Goal: Communication & Community: Answer question/provide support

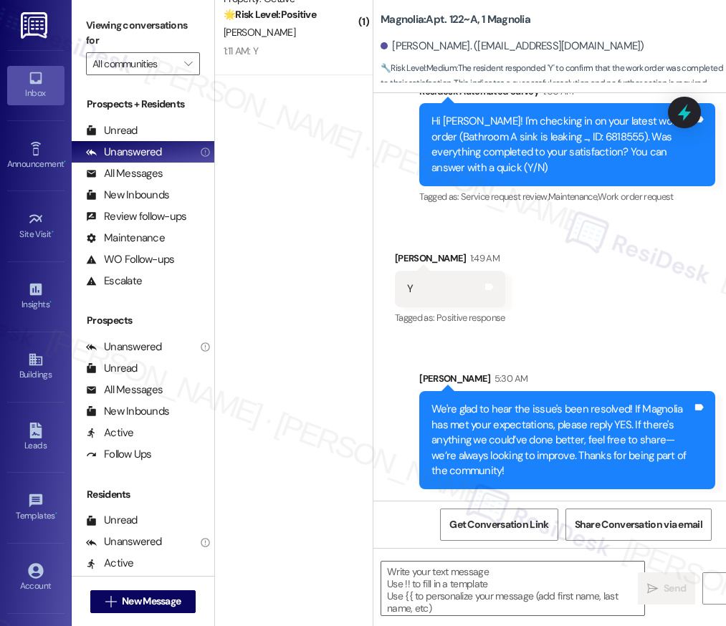
scroll to position [5210, 0]
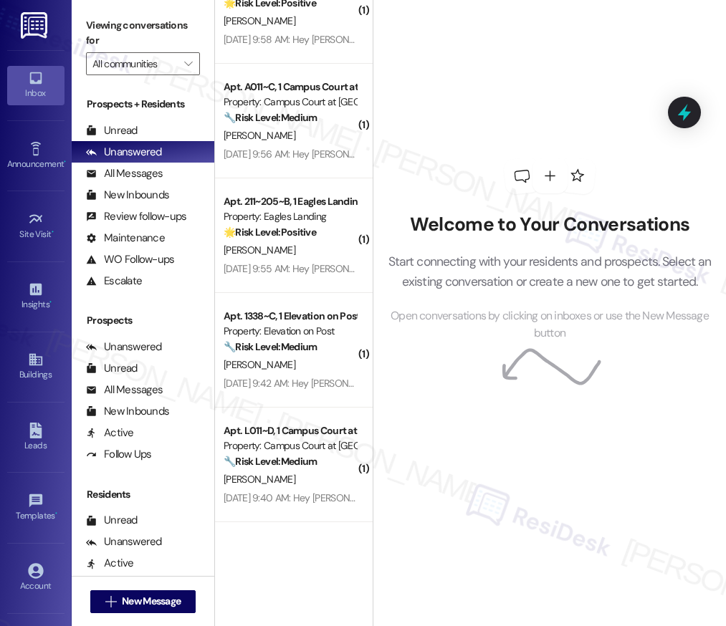
scroll to position [5210, 0]
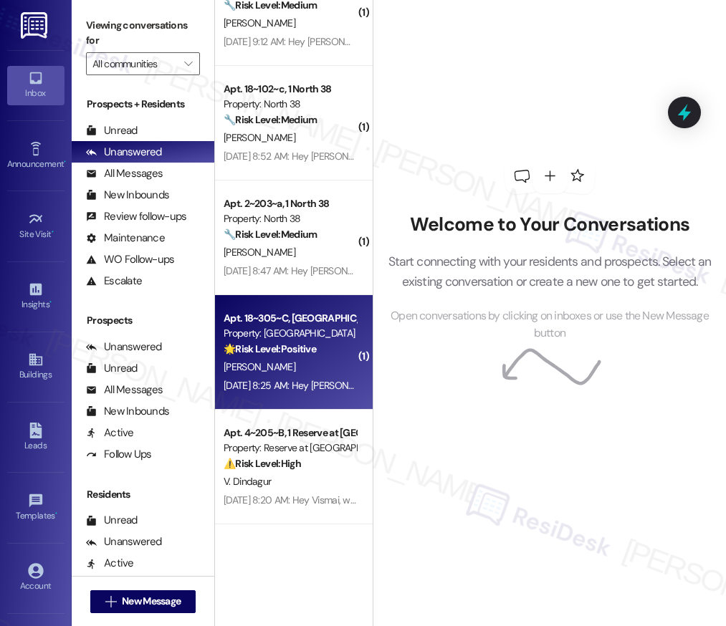
click at [305, 365] on div "[PERSON_NAME]" at bounding box center [289, 367] width 135 height 18
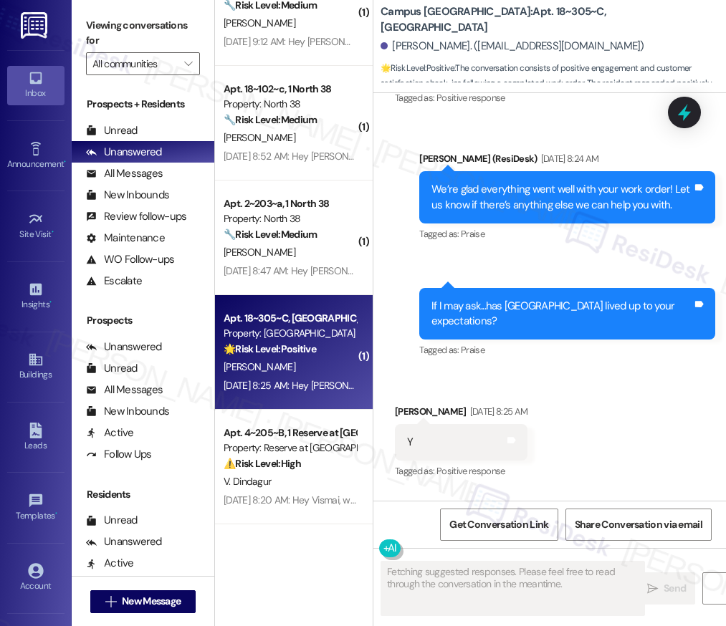
scroll to position [704, 0]
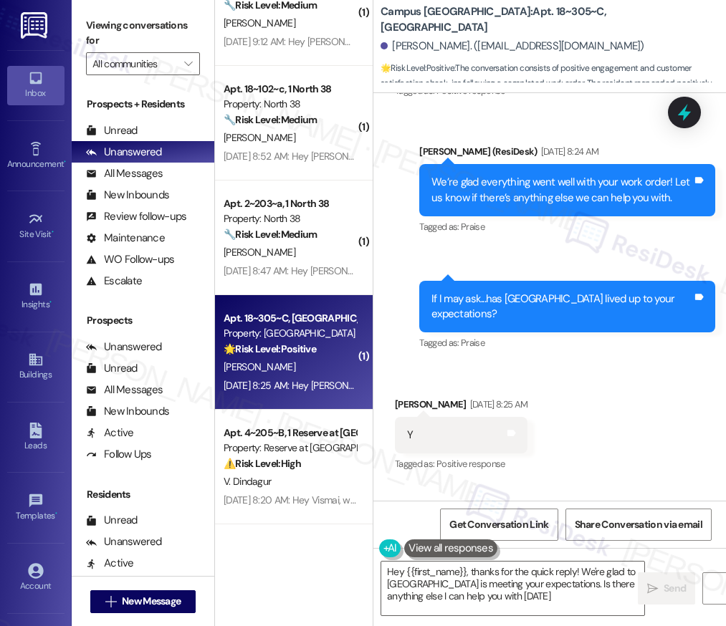
type textarea "Hey {{first_name}}, thanks for the quick reply! We're glad to [GEOGRAPHIC_DATA]…"
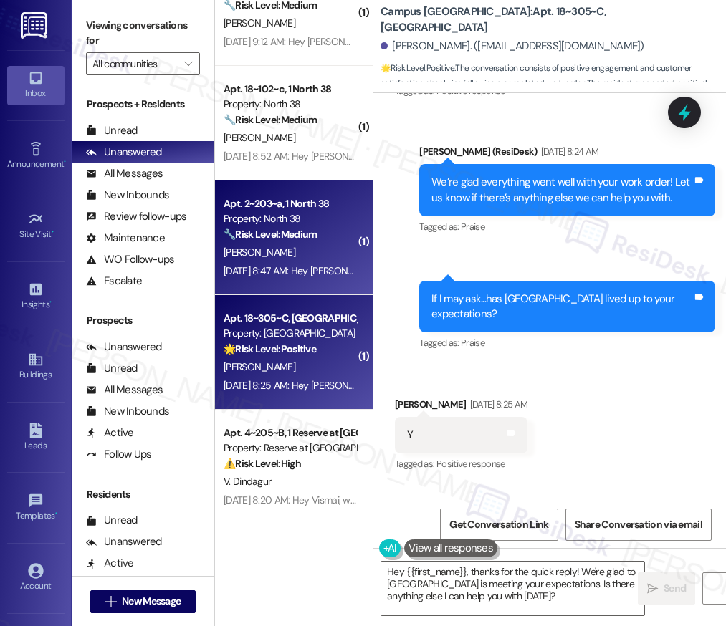
click at [302, 265] on div "[DATE] 8:47 AM: Hey [PERSON_NAME], we appreciate your text! We'll be back at 11…" at bounding box center [541, 271] width 634 height 13
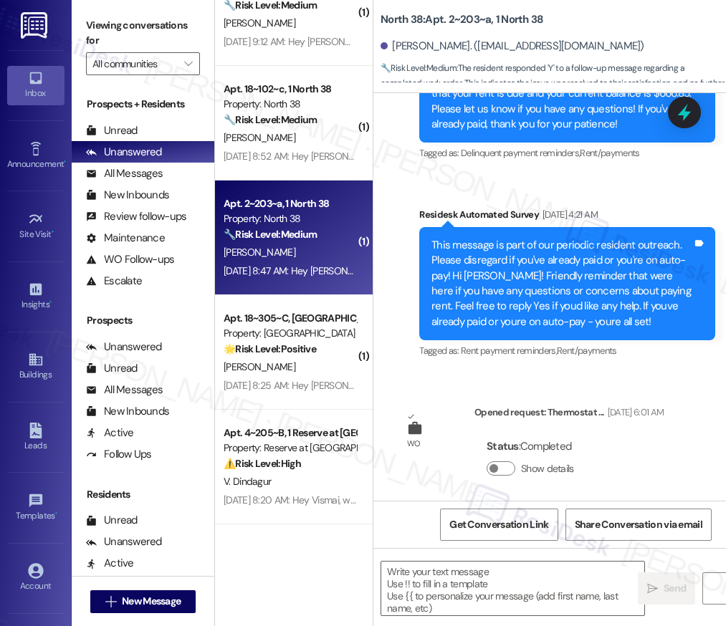
type textarea "Fetching suggested responses. Please feel free to read through the conversation…"
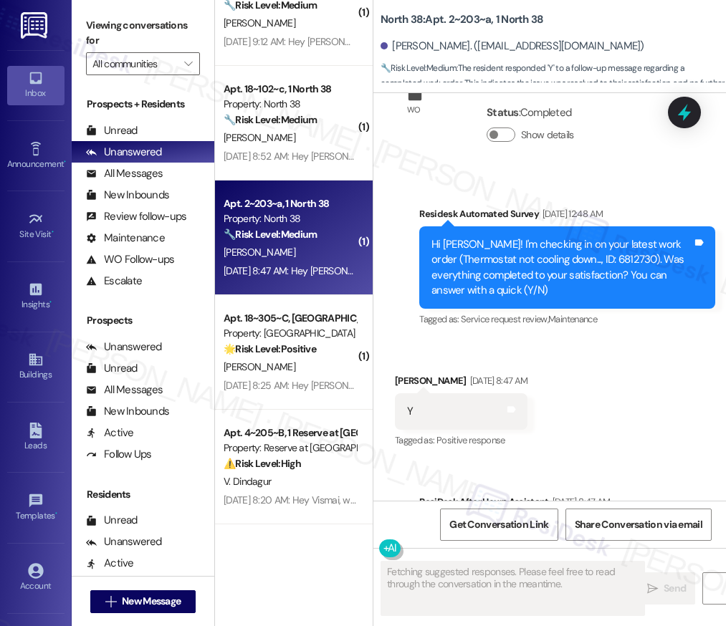
click at [302, 181] on div "Apt. 2~203~a, 1 North 38 Property: North 38 🔧 Risk Level: Medium The resident r…" at bounding box center [294, 238] width 158 height 115
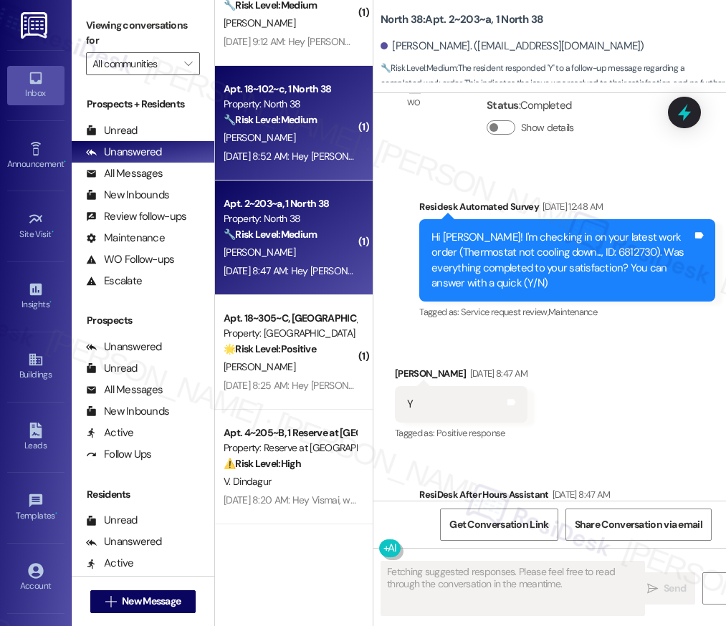
click at [308, 146] on div "[PERSON_NAME]" at bounding box center [289, 138] width 135 height 18
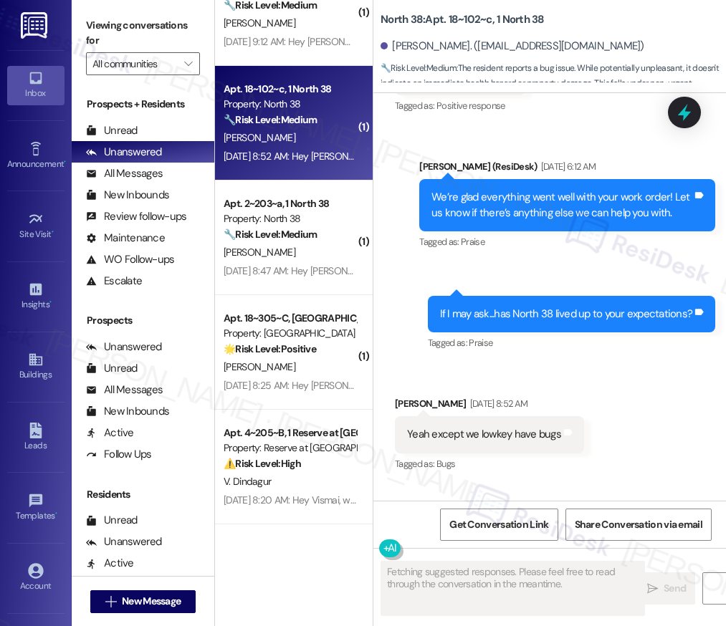
scroll to position [848, 0]
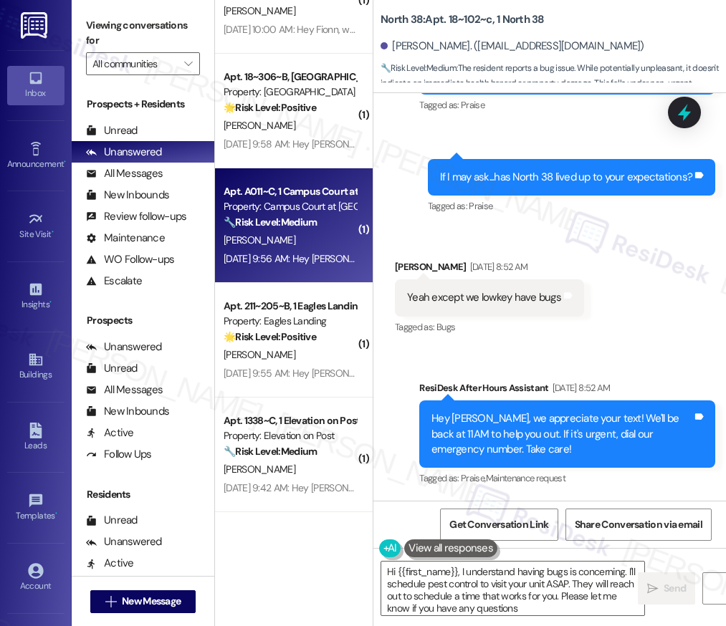
type textarea "Hi {{first_name}}, I understand having bugs is concerning. I'll schedule pest c…"
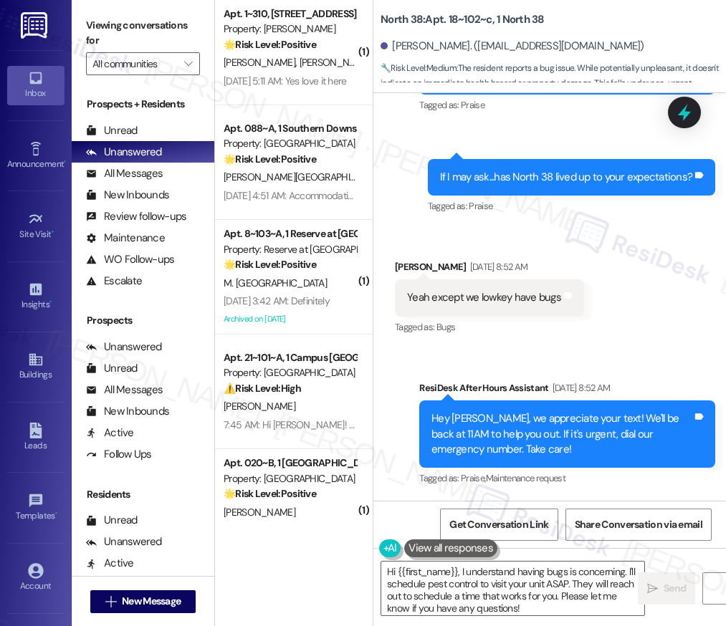
scroll to position [2625, 0]
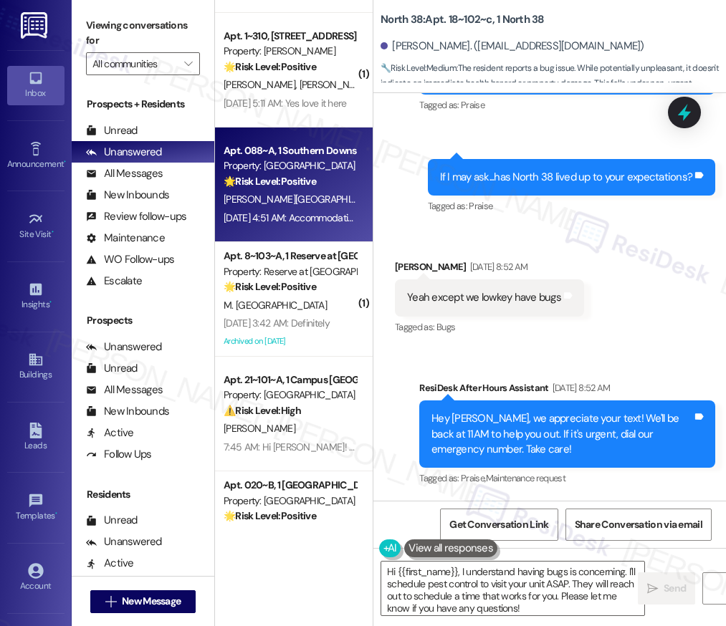
click at [314, 171] on div "Property: [GEOGRAPHIC_DATA]" at bounding box center [290, 165] width 133 height 15
click at [301, 93] on div "[PERSON_NAME] [PERSON_NAME]" at bounding box center [289, 85] width 135 height 18
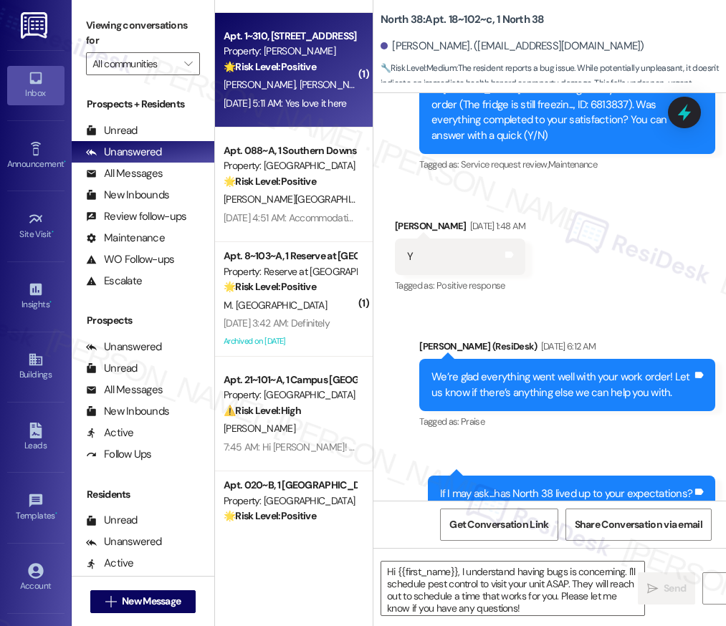
type textarea "Fetching suggested responses. Please feel free to read through the conversation…"
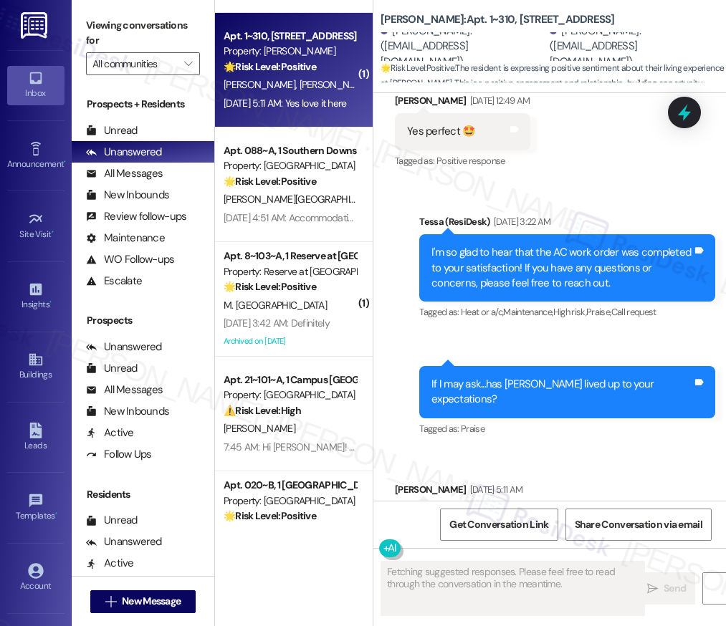
scroll to position [2956, 0]
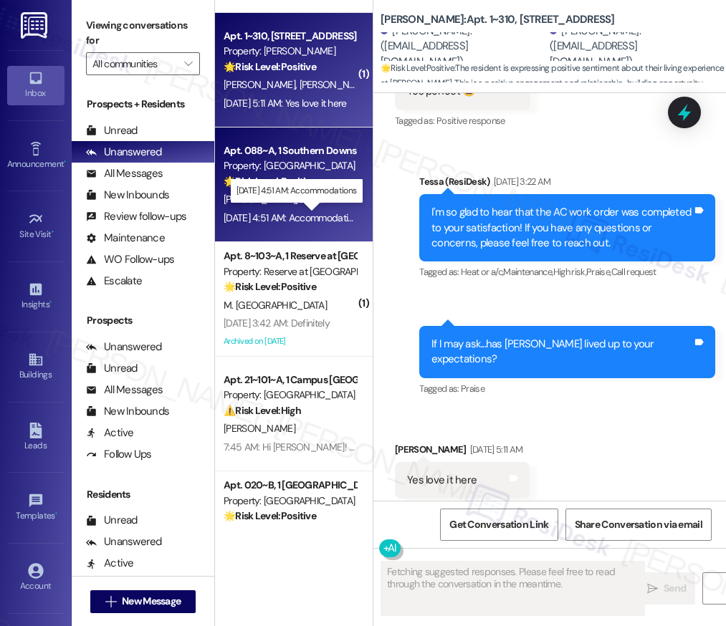
click at [290, 214] on div "[DATE] 4:51 AM: Accommodations [DATE] 4:51 AM: Accommodations" at bounding box center [293, 217] width 139 height 13
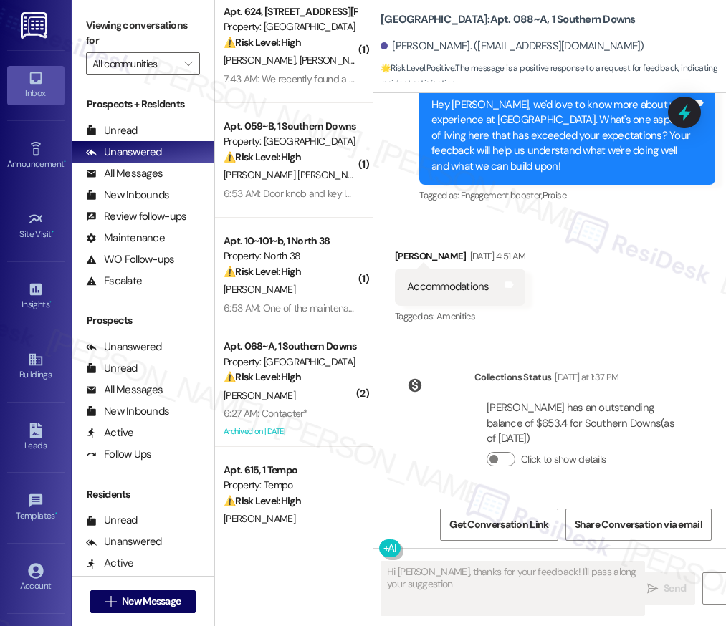
scroll to position [13, 0]
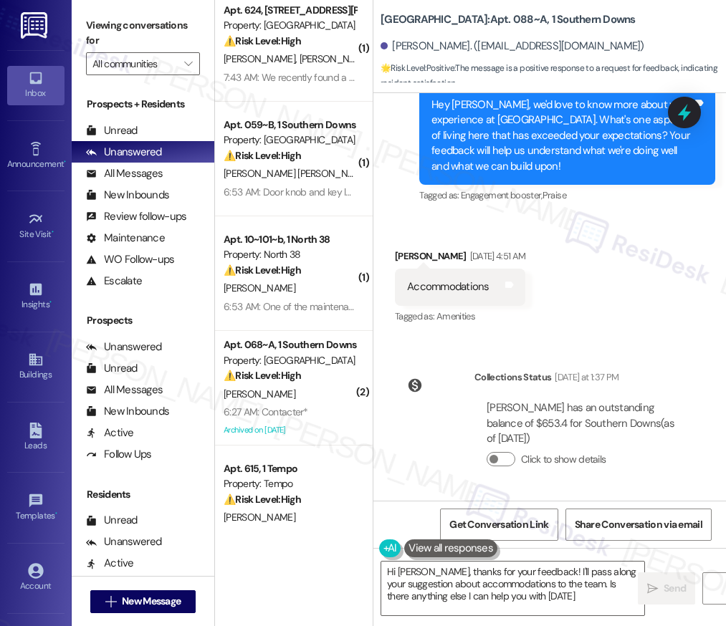
type textarea "Hi [PERSON_NAME], thanks for your feedback! I'll pass along your suggestion abo…"
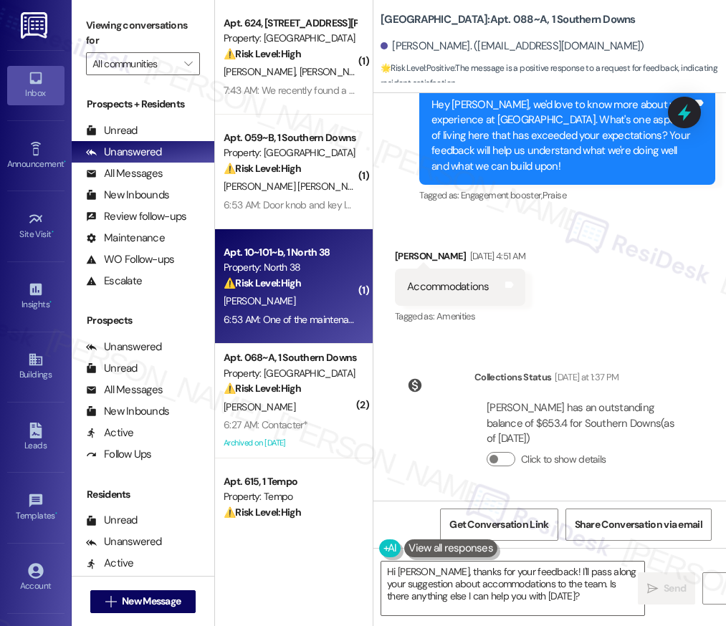
scroll to position [8, 0]
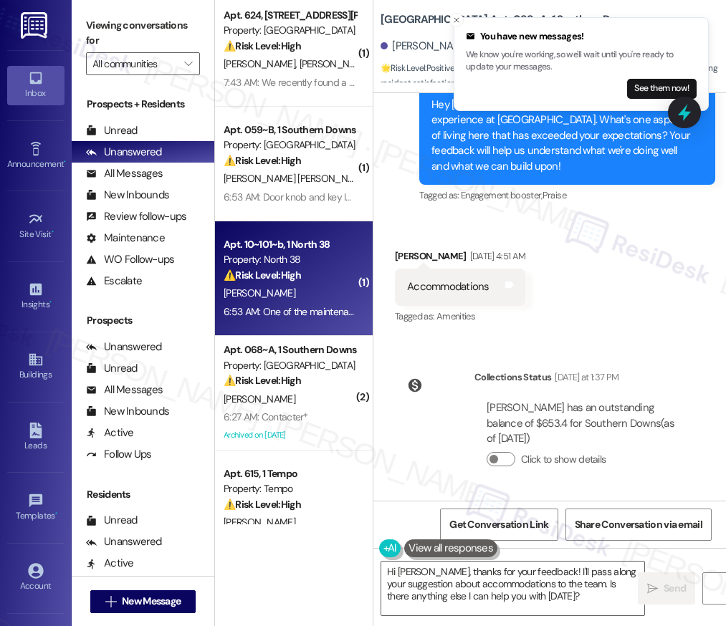
click at [302, 294] on div "[PERSON_NAME]" at bounding box center [289, 294] width 135 height 18
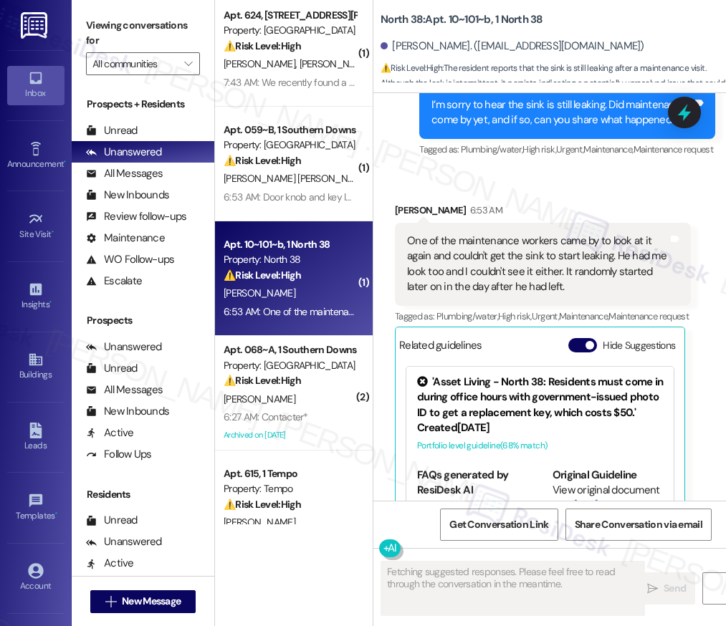
scroll to position [2142, 0]
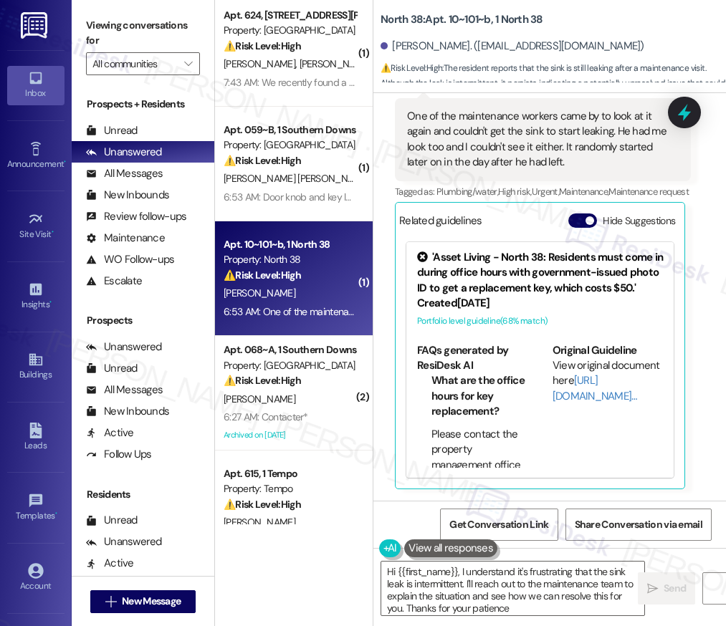
type textarea "Hi {{first_name}}, I understand it's frustrating that the sink leak is intermit…"
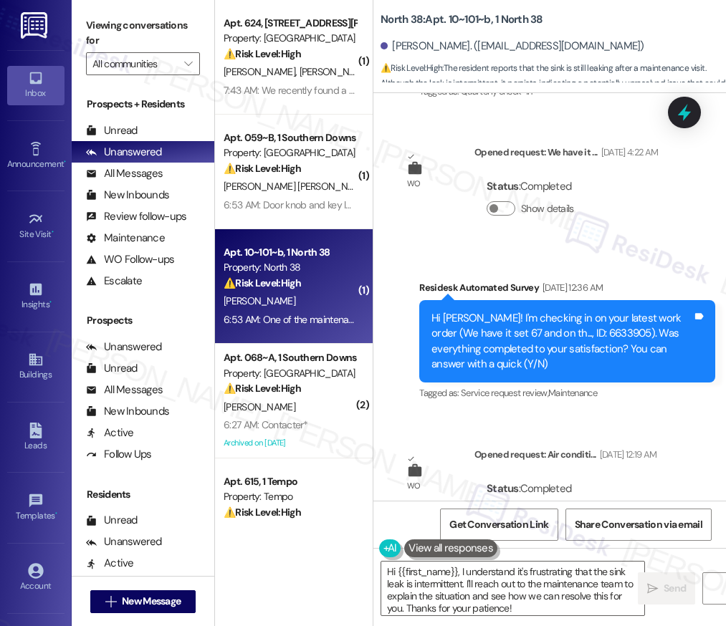
scroll to position [0, 0]
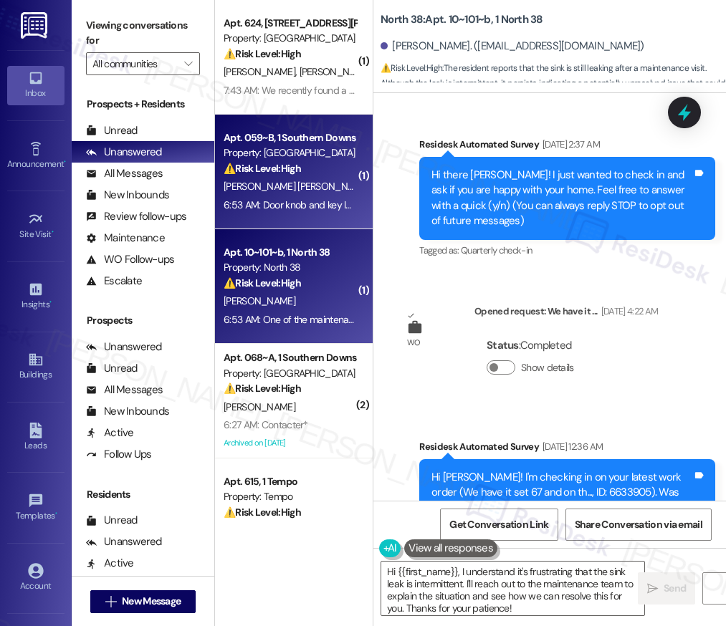
click at [313, 154] on div "Property: [GEOGRAPHIC_DATA]" at bounding box center [290, 153] width 133 height 15
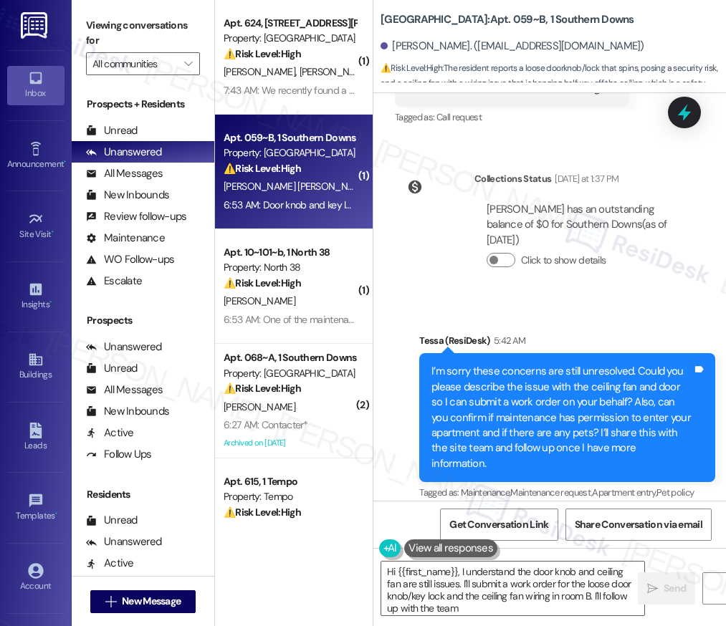
type textarea "Hi {{first_name}}, I understand the door knob and ceiling fan are still issues.…"
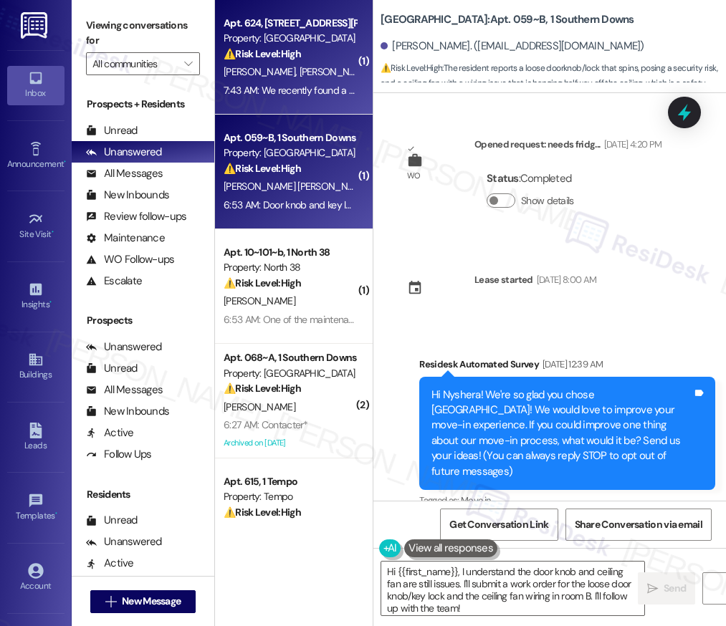
click at [298, 60] on strong "⚠️ Risk Level: High" at bounding box center [262, 53] width 77 height 13
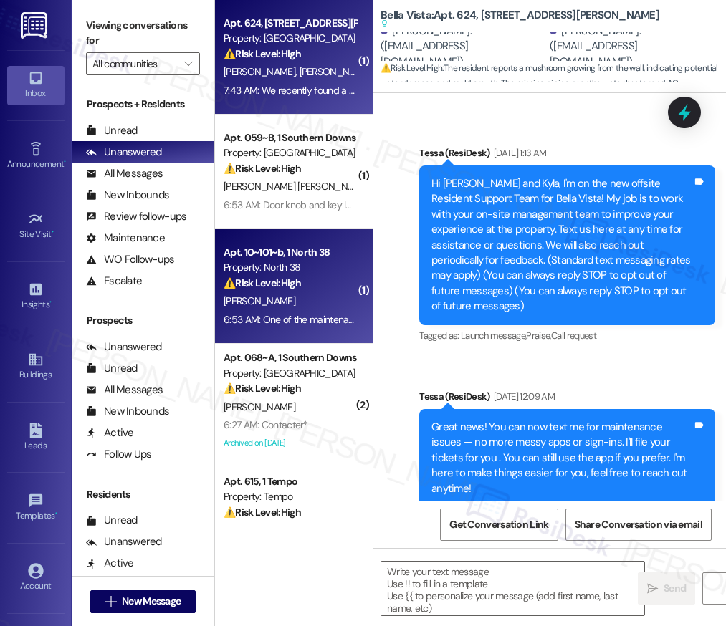
scroll to position [268, 0]
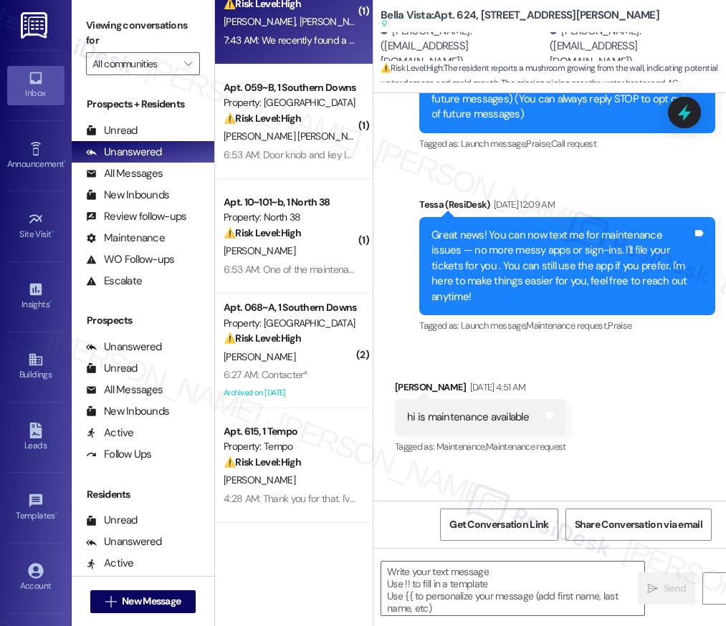
type textarea "Fetching suggested responses. Please feel free to read through the conversation…"
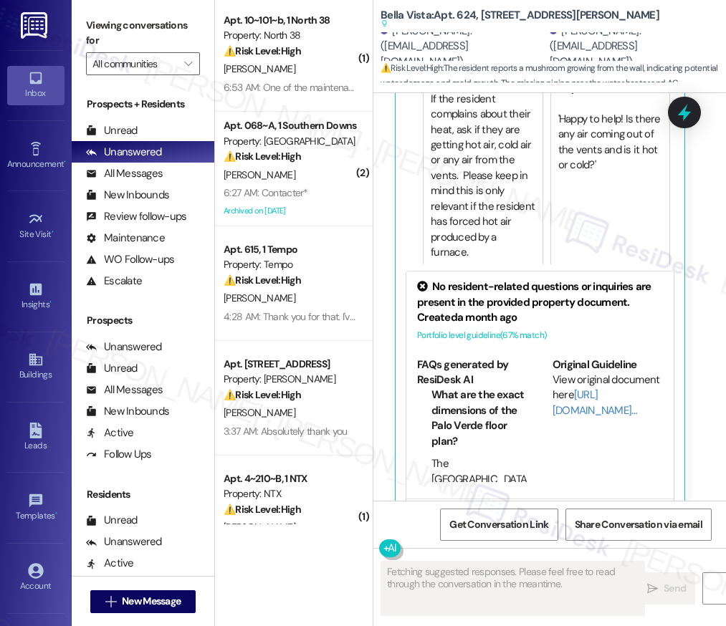
scroll to position [1351, 0]
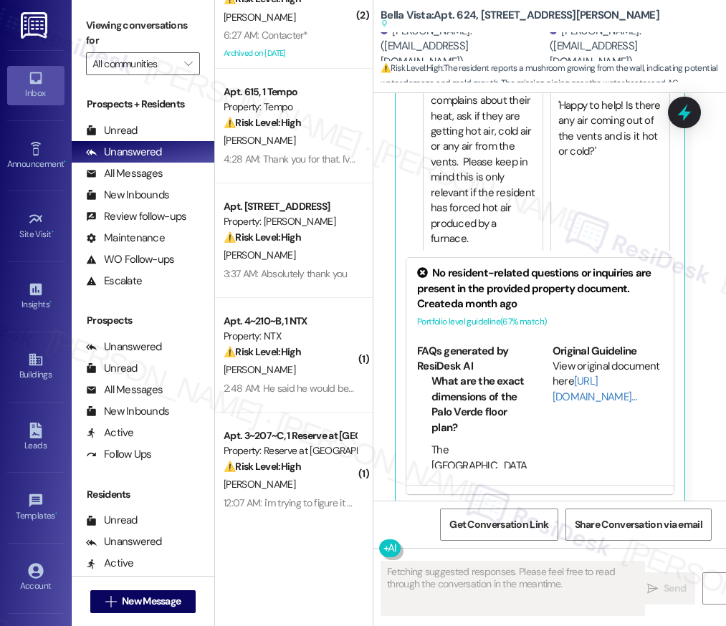
click at [314, 125] on div "⚠️ Risk Level: High The resident is now expressing concern about the electric b…" at bounding box center [290, 122] width 133 height 15
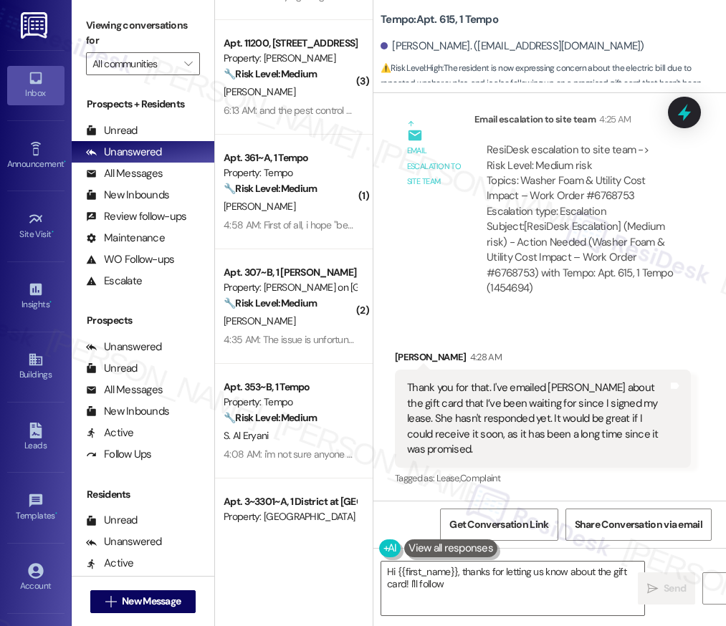
scroll to position [0, 0]
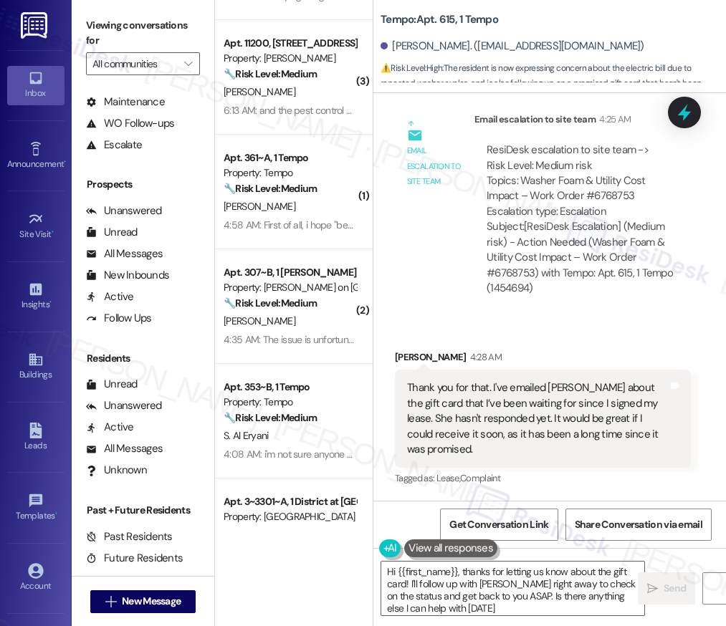
type textarea "Hi {{first_name}}, thanks for letting us know about the gift card! I'll follow …"
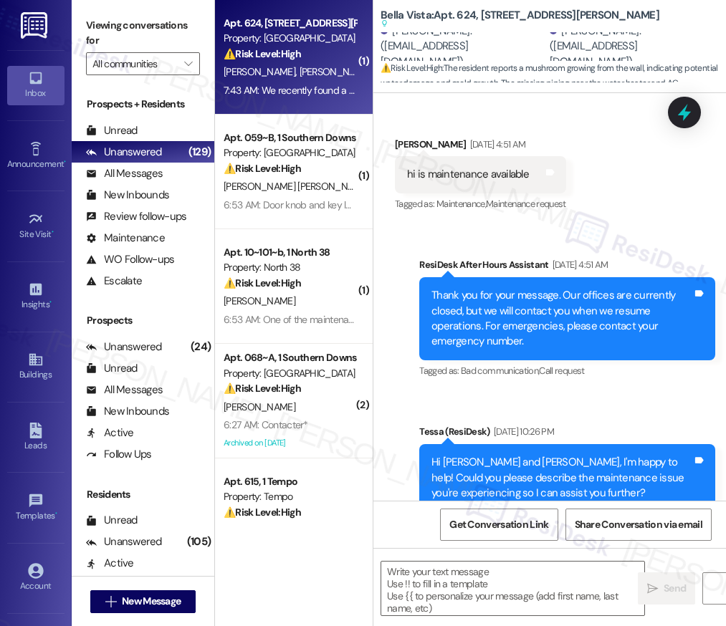
type textarea "Fetching suggested responses. Please feel free to read through the conversation…"
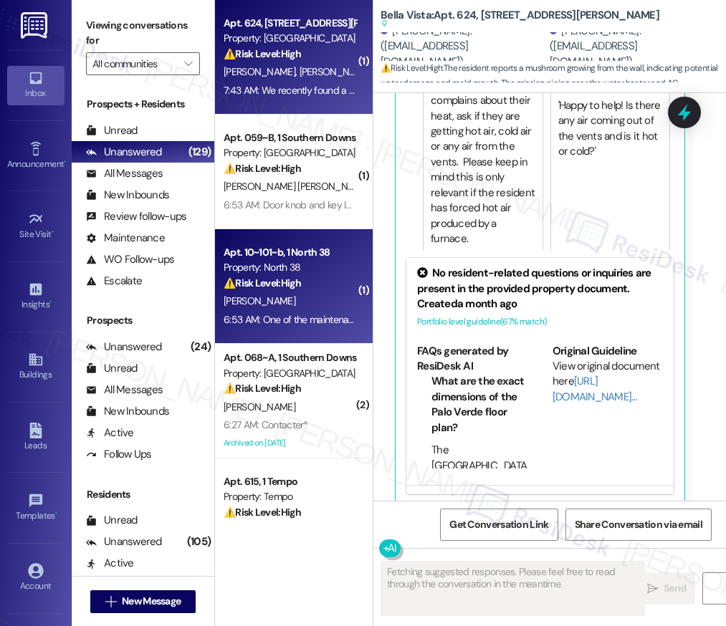
click at [319, 298] on div "[PERSON_NAME]" at bounding box center [289, 301] width 135 height 18
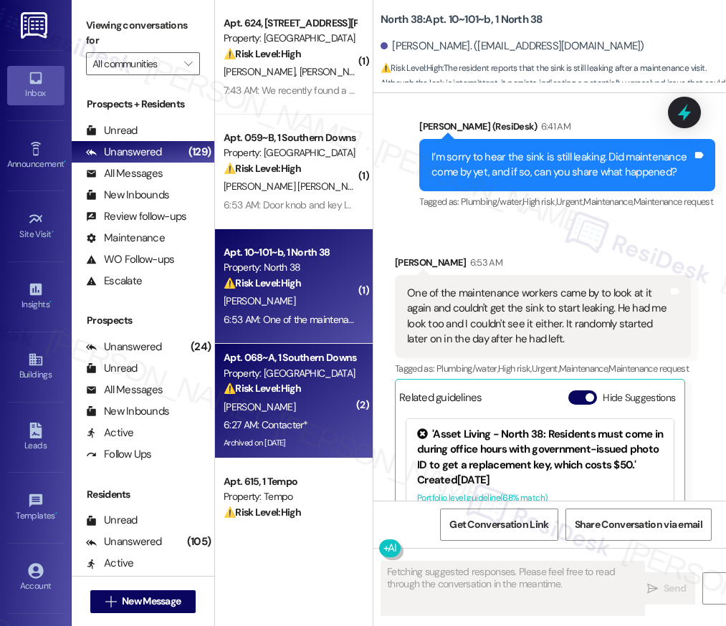
click at [325, 389] on div "⚠️ Risk Level: High The resident reports a non-functional A/C unit with specifi…" at bounding box center [290, 388] width 133 height 15
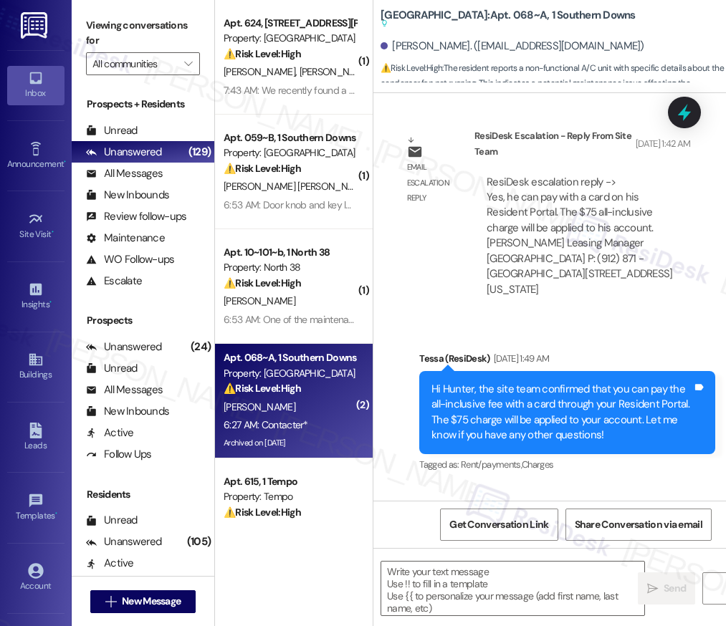
type textarea "Fetching suggested responses. Please feel free to read through the conversation…"
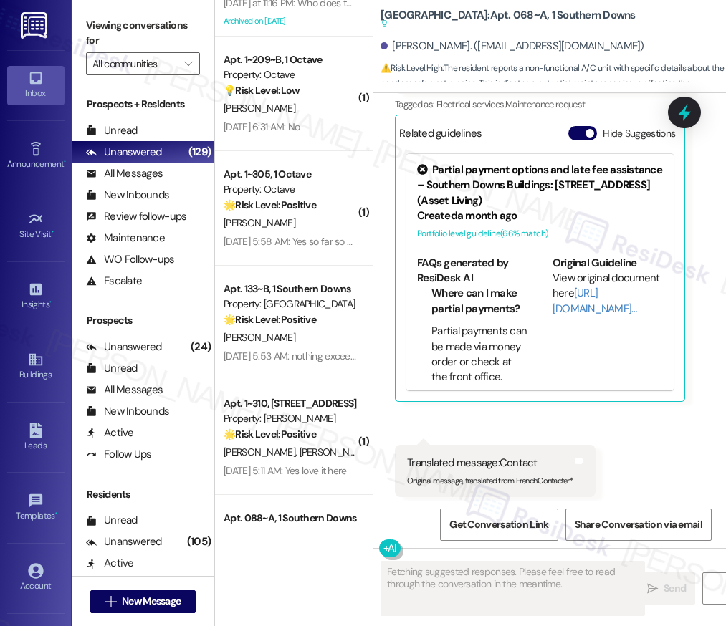
click at [285, 233] on div "[DATE] 5:58 AM: Yes so far so good! [DATE] 5:58 AM: Yes so far so good!" at bounding box center [289, 242] width 135 height 18
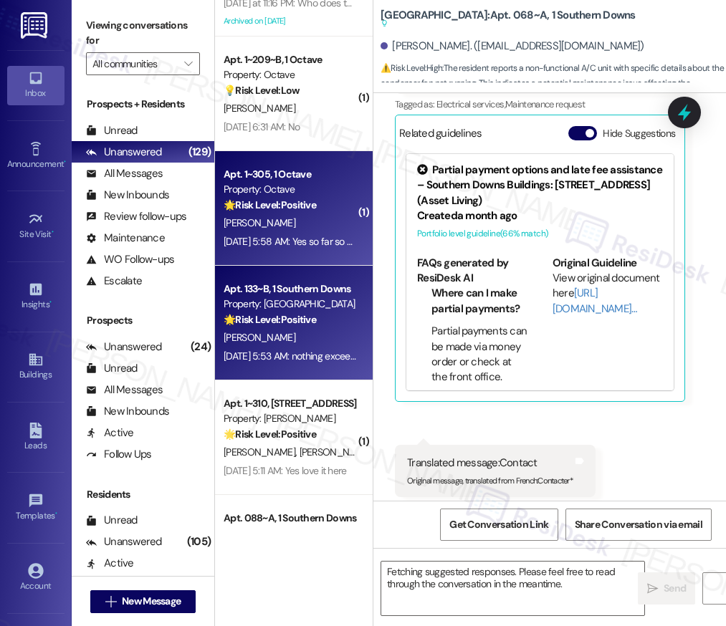
click at [285, 305] on div "Property: [GEOGRAPHIC_DATA]" at bounding box center [290, 304] width 133 height 15
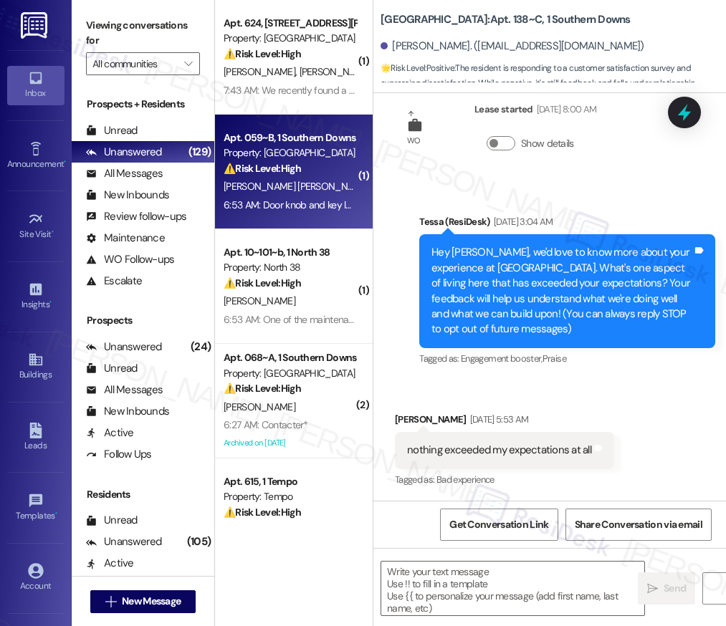
click at [287, 115] on div "Apt. 059~B, 1 Southern Downs Property: Southern Downs ⚠️ Risk Level: High The r…" at bounding box center [294, 172] width 158 height 115
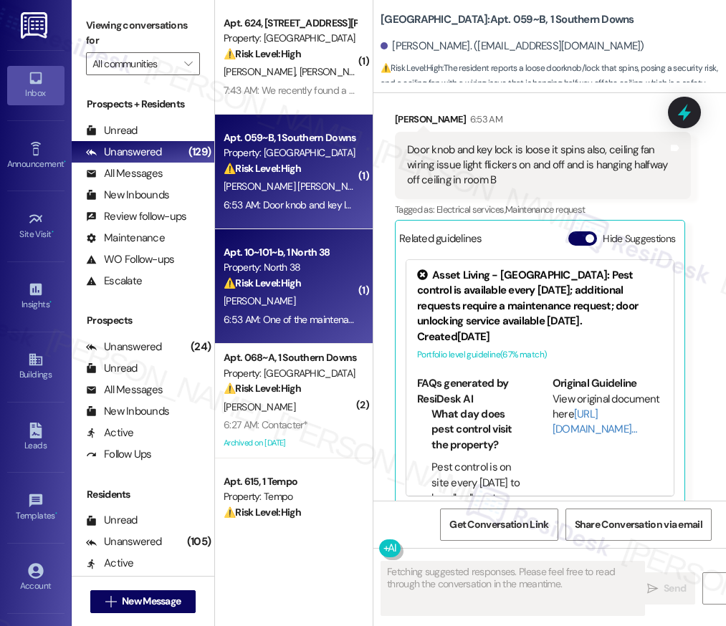
scroll to position [1780, 0]
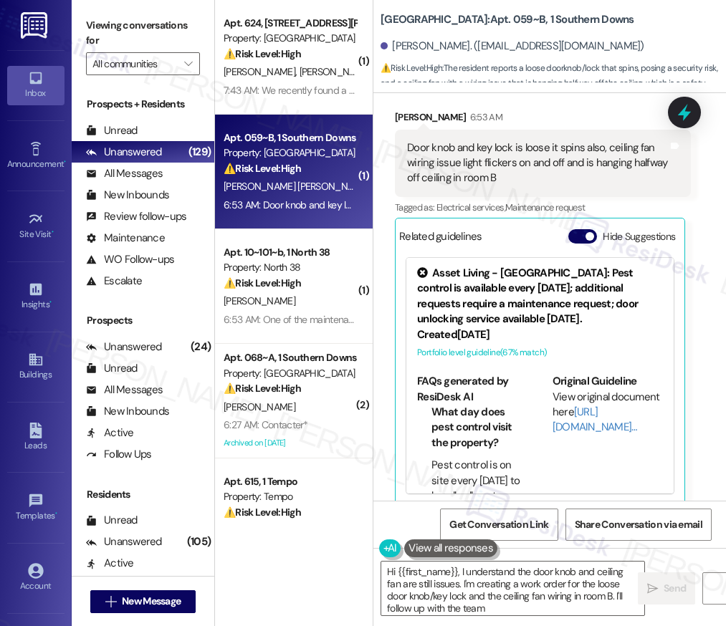
type textarea "Hi {{first_name}}, I understand the door knob and ceiling fan are still issues.…"
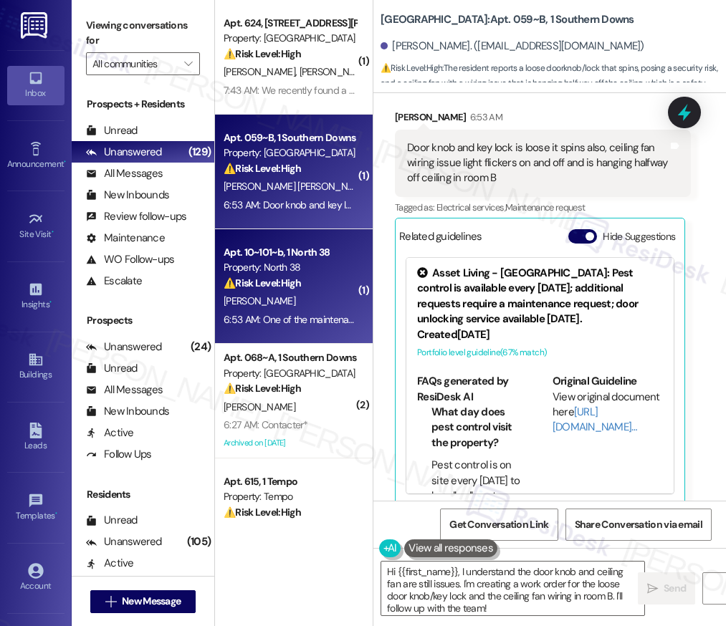
click at [291, 289] on strong "⚠️ Risk Level: High" at bounding box center [262, 283] width 77 height 13
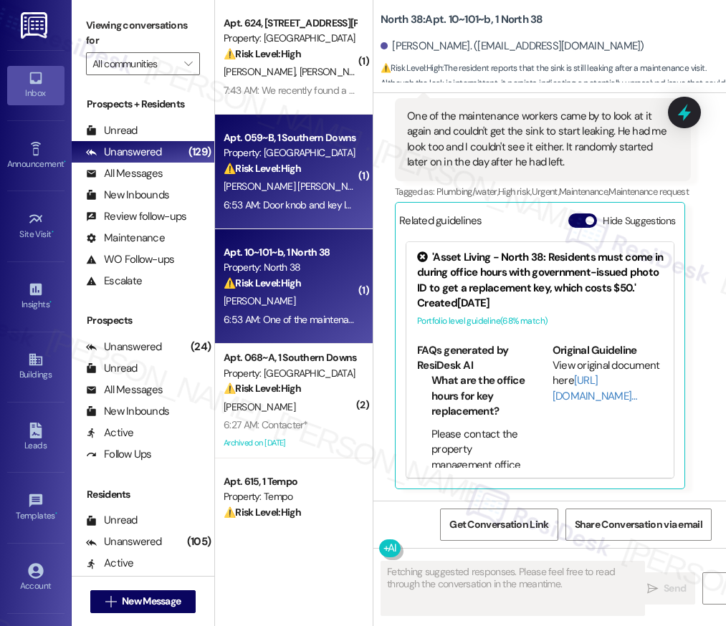
scroll to position [2142, 0]
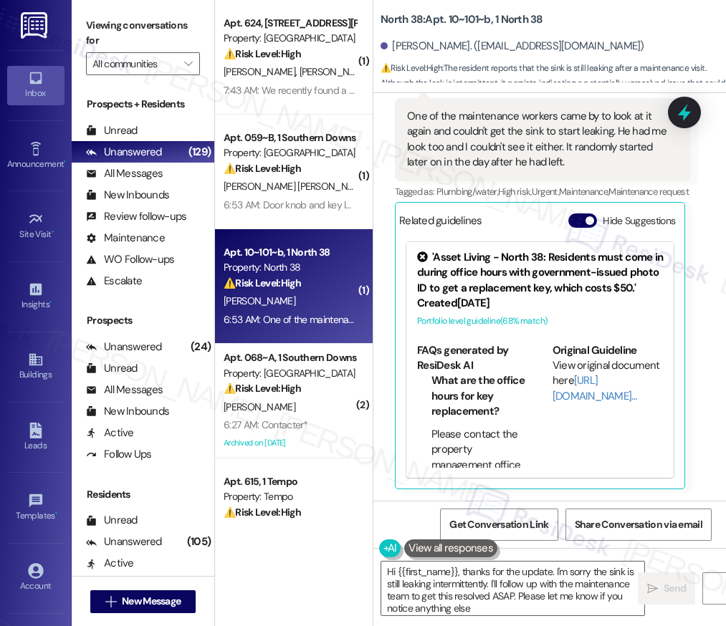
type textarea "Hi {{first_name}}, thanks for the update. I'm sorry the sink is still leaking i…"
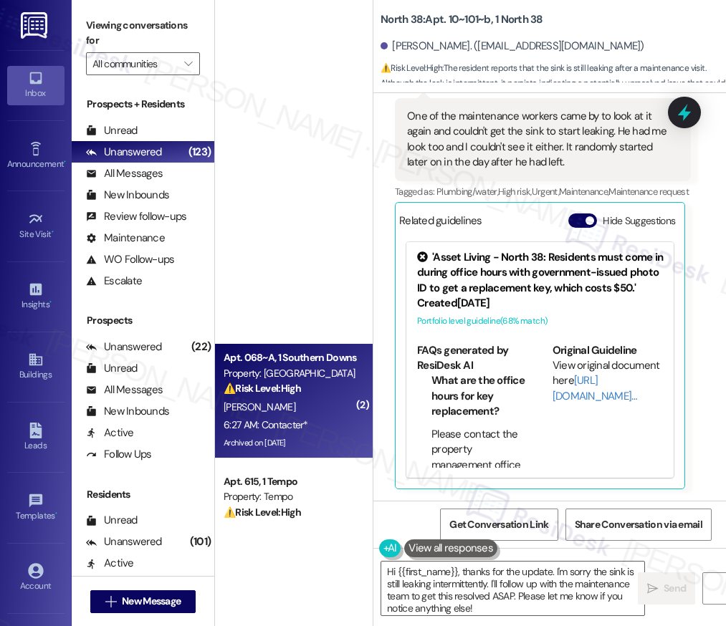
scroll to position [561, 0]
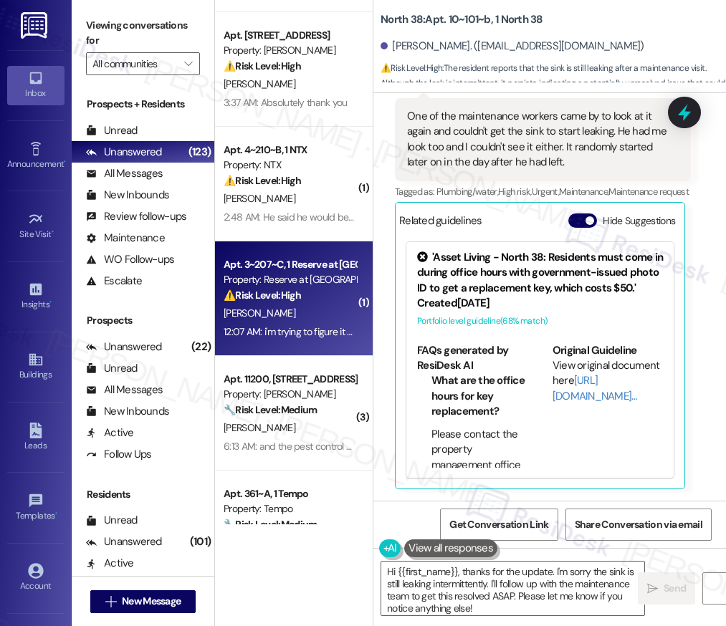
click at [327, 242] on div "Apt. 3~207~C, 1 Reserve at [GEOGRAPHIC_DATA] Property: Reserve at [GEOGRAPHIC_D…" at bounding box center [294, 299] width 158 height 115
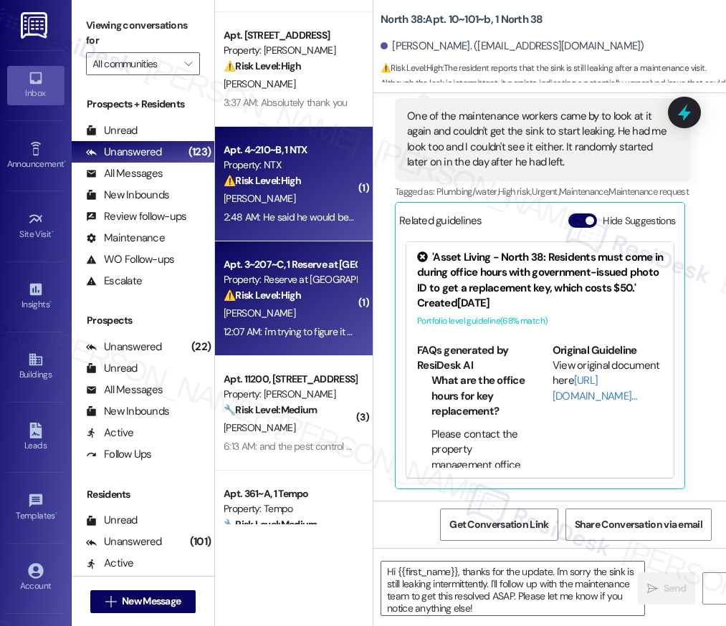
click at [313, 201] on div "[PERSON_NAME]" at bounding box center [289, 199] width 135 height 18
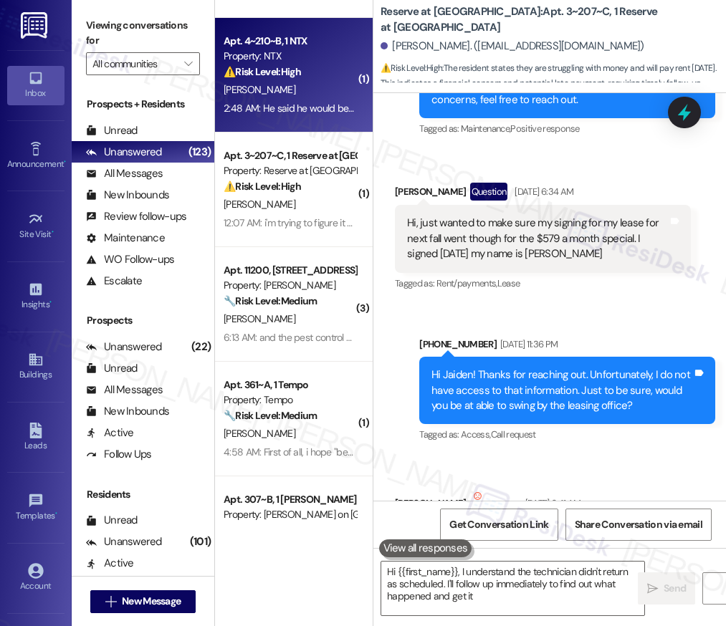
scroll to position [2079, 0]
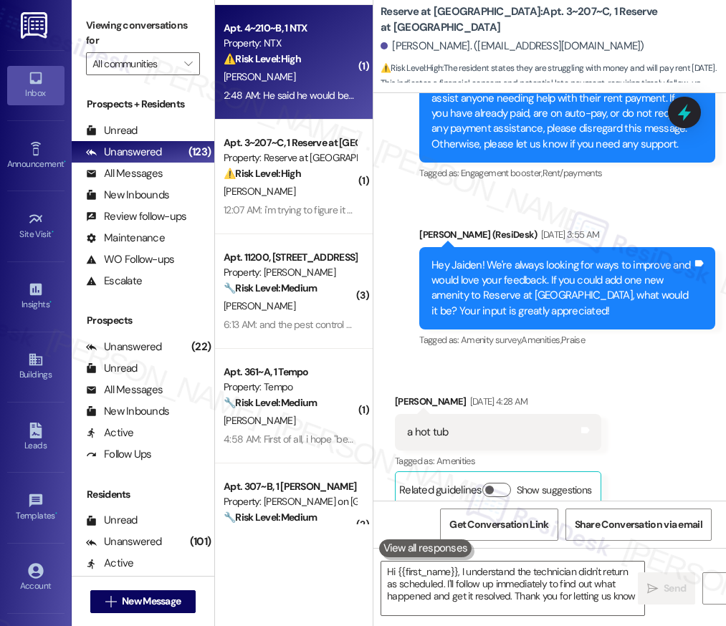
type textarea "Hi {{first_name}}, I understand the technician didn't return as scheduled. I'll…"
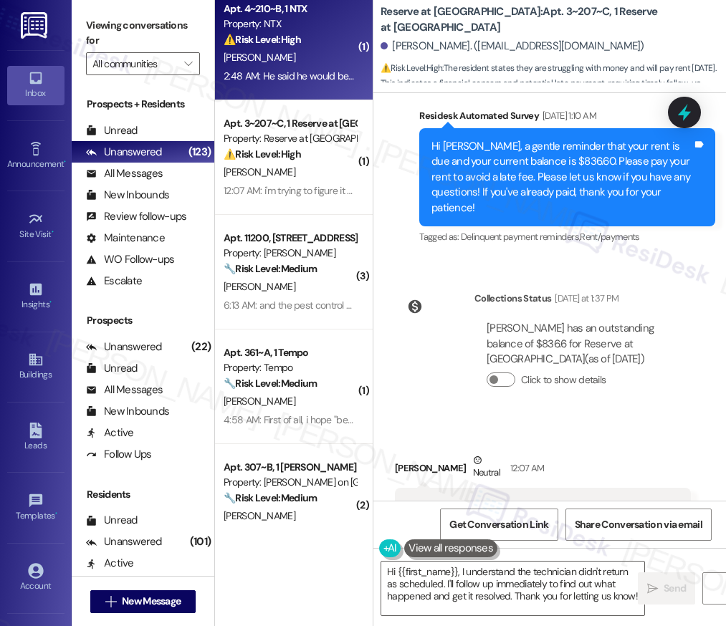
scroll to position [4151, 0]
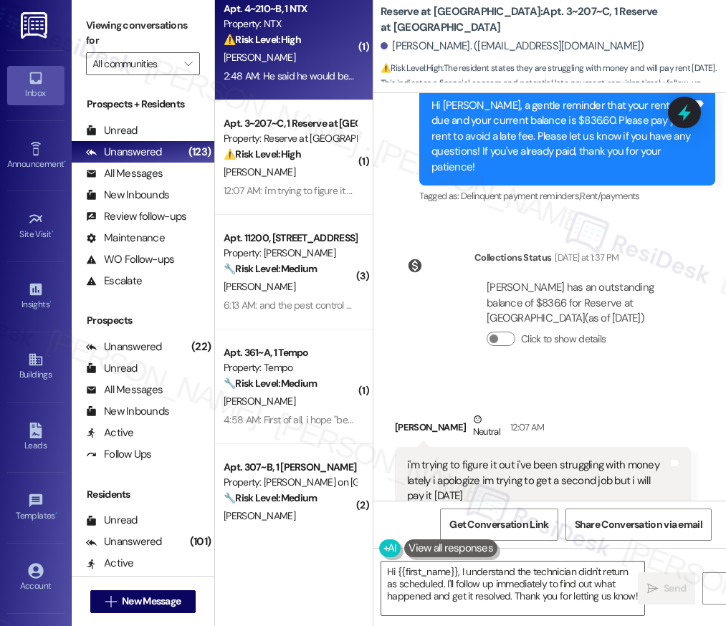
click at [310, 308] on div "Apt. [STREET_ADDRESS] Property: [PERSON_NAME] ⚠️ Risk Level: High The resident …" at bounding box center [294, 262] width 158 height 525
click at [315, 371] on div "Property: Tempo" at bounding box center [290, 368] width 133 height 15
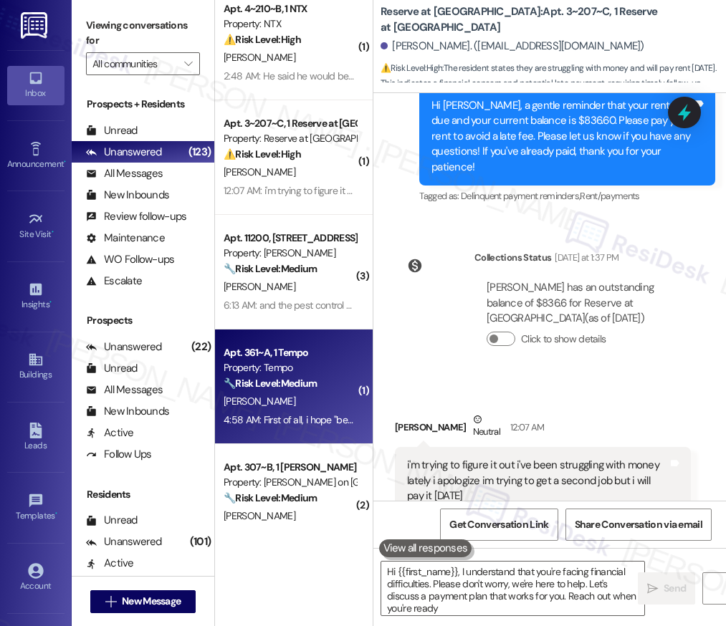
type textarea "Hi {{first_name}}, I understand that you're facing financial difficulties. Plea…"
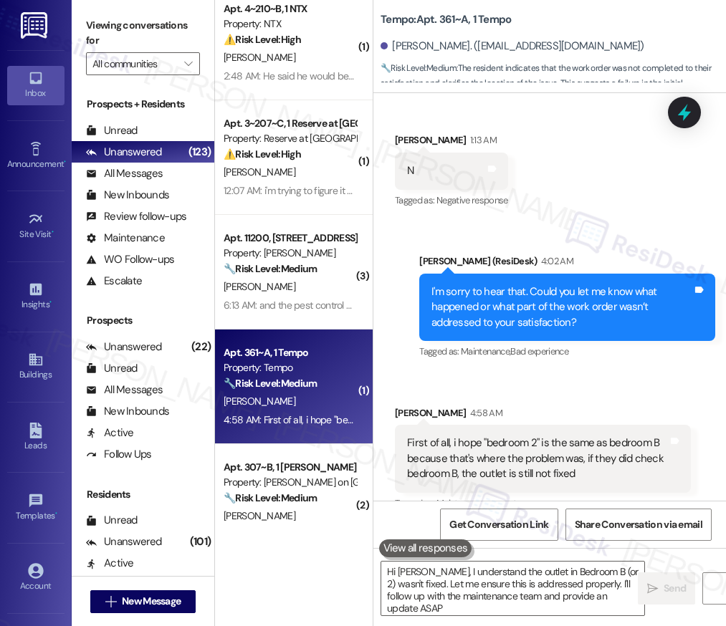
type textarea "Hi [PERSON_NAME], I understand the outlet in Bedroom B (or 2) wasn't fixed. Let…"
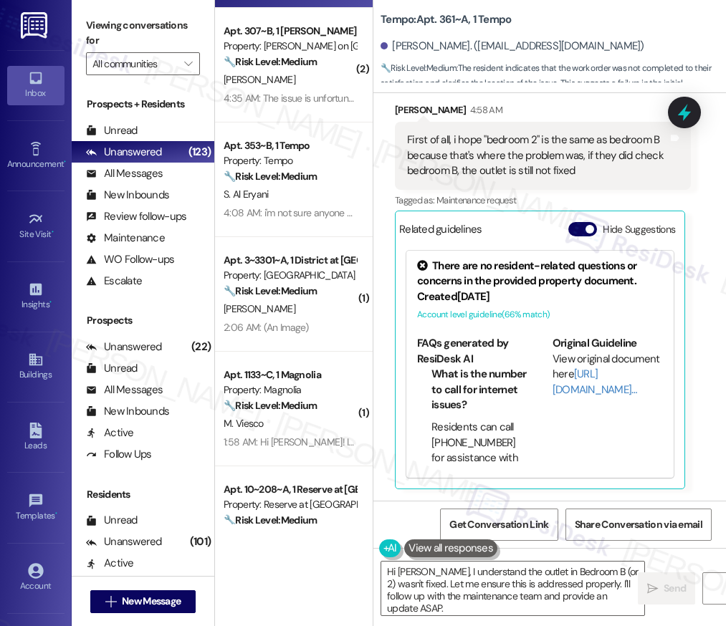
scroll to position [1140, 0]
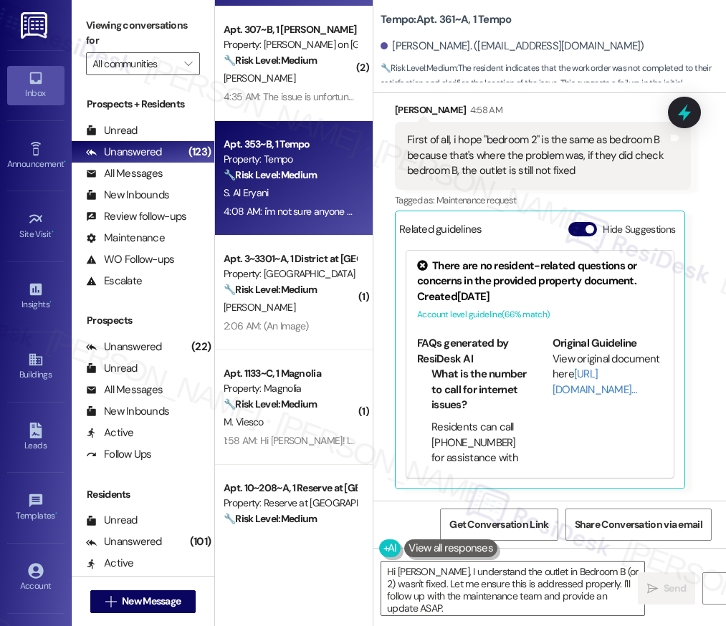
click at [289, 173] on strong "🔧 Risk Level: Medium" at bounding box center [270, 174] width 93 height 13
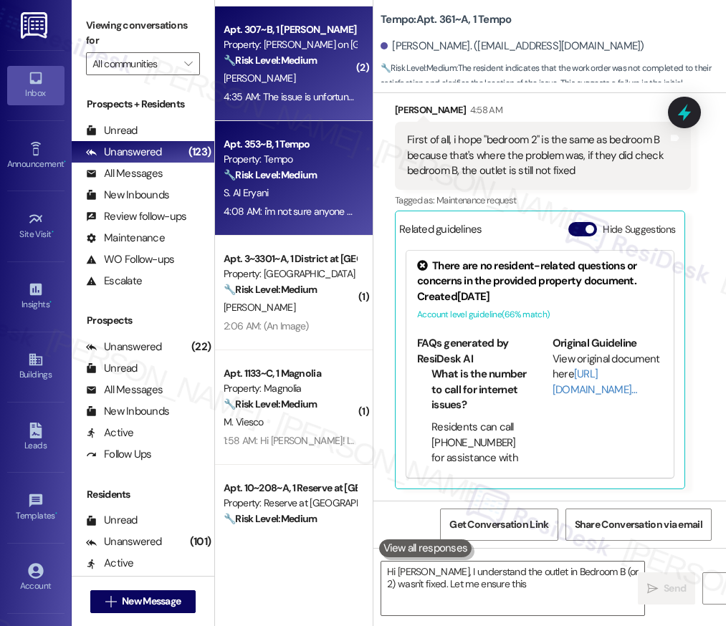
type textarea "Hi [PERSON_NAME], I understand the outlet in Bedroom B (or 2) wasn't fixed. Let…"
type textarea "Hi [PERSON_NAME], I understand the outlet in Bedroom B (or 2) wasn't fixed."
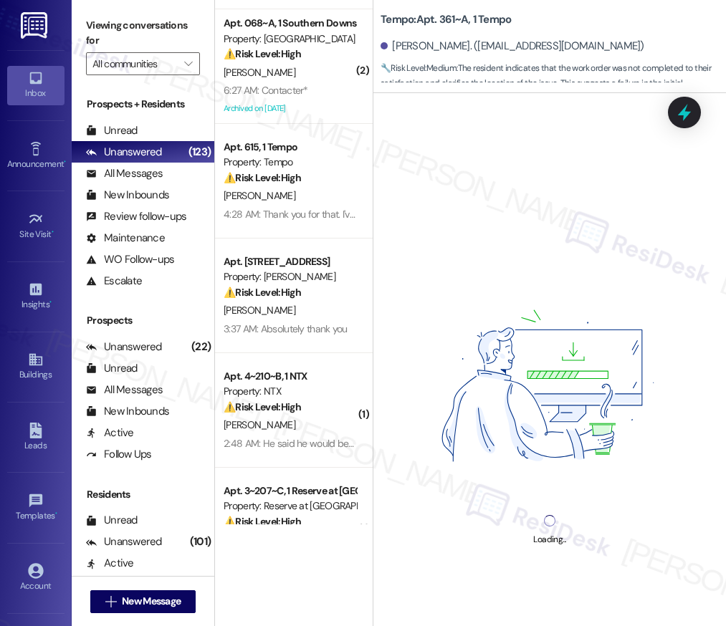
scroll to position [0, 0]
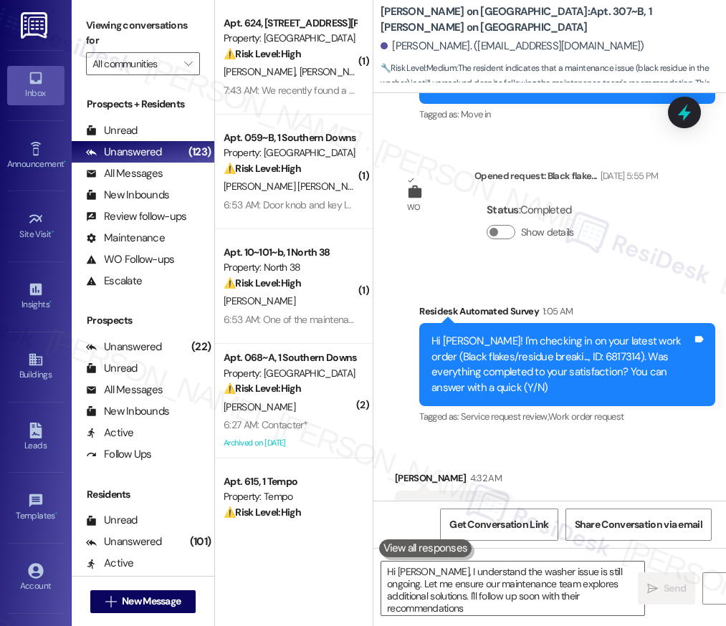
type textarea "Hi [PERSON_NAME], I understand the washer issue is still ongoing. Let me ensure…"
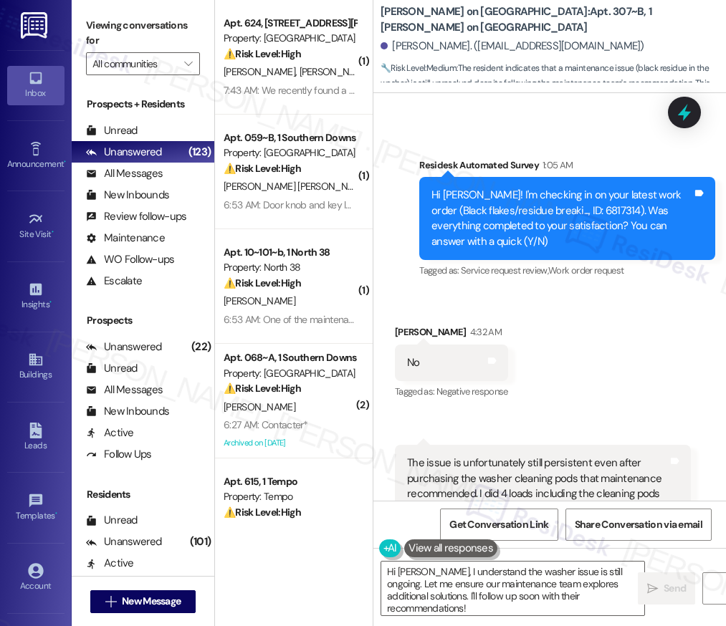
scroll to position [539, 0]
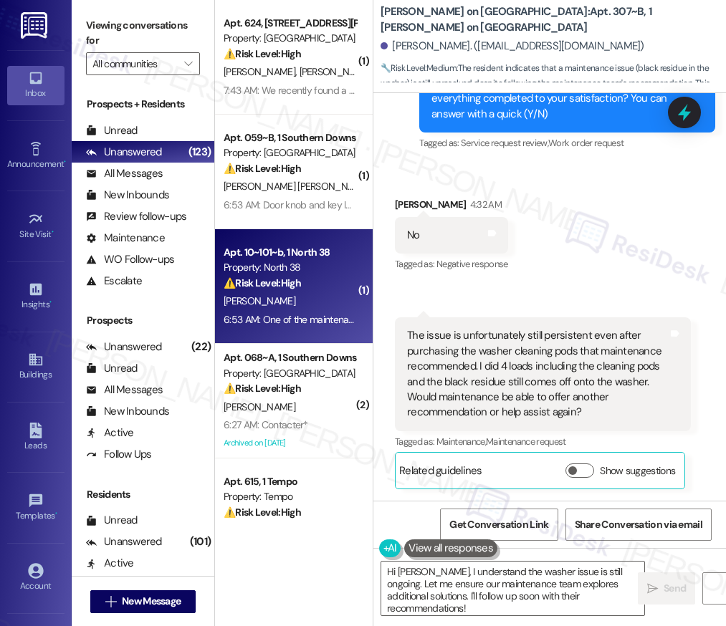
click at [301, 255] on div "Apt. 10~101~b, 1 North 38" at bounding box center [290, 252] width 133 height 15
type textarea "Hi [PERSON_NAME], I understand the washer issue is still ongoing. Let me ensure…"
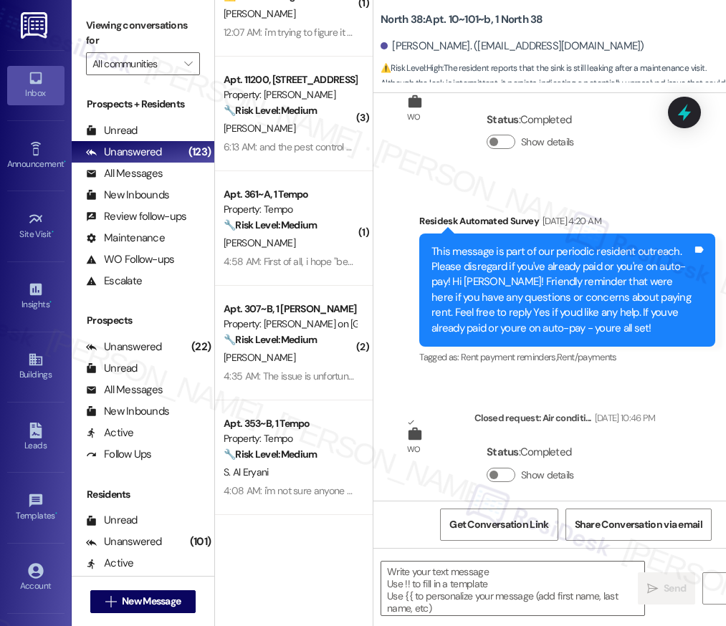
scroll to position [891, 0]
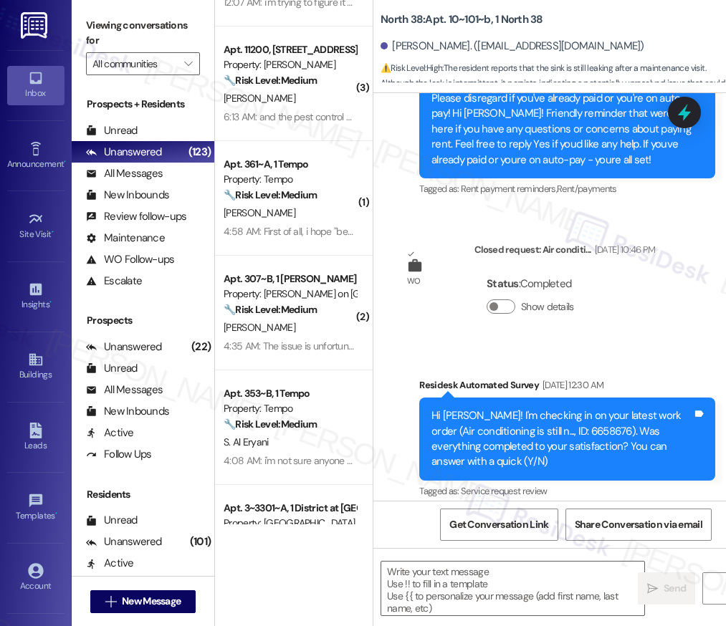
type textarea "Fetching suggested responses. Please feel free to read through the conversation…"
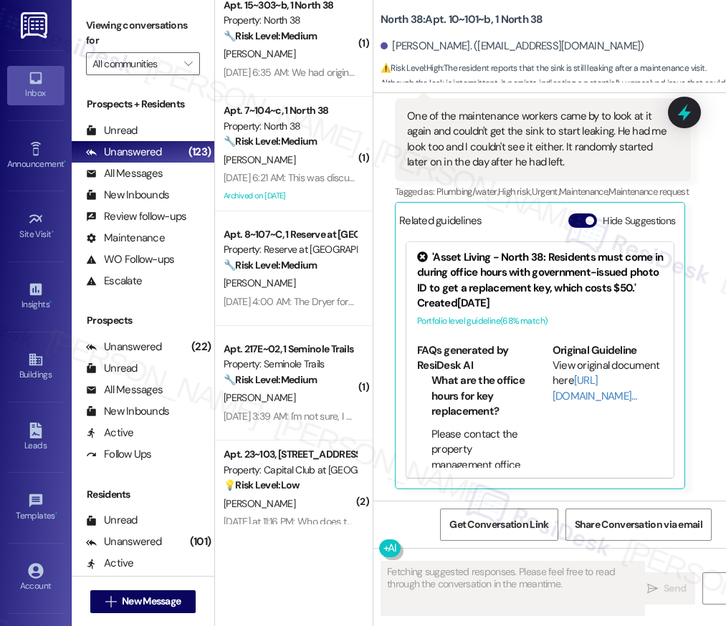
scroll to position [1741, 0]
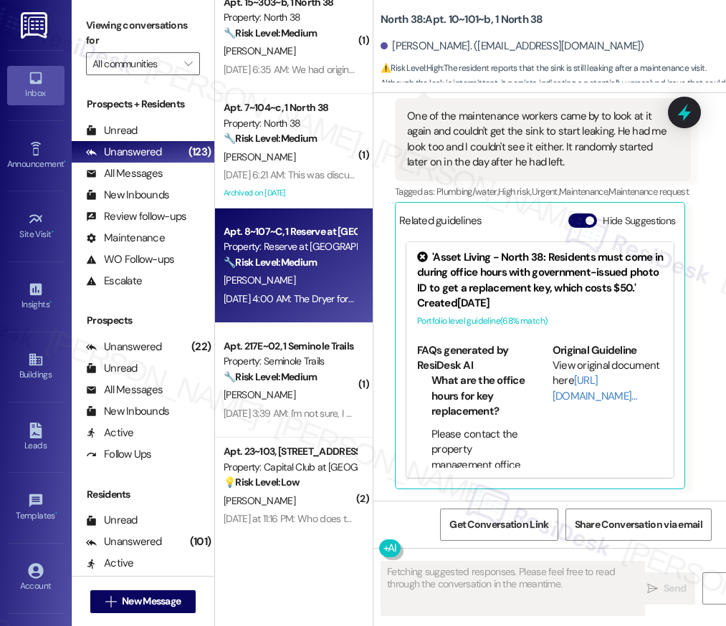
click at [306, 275] on div "[PERSON_NAME]" at bounding box center [289, 281] width 135 height 18
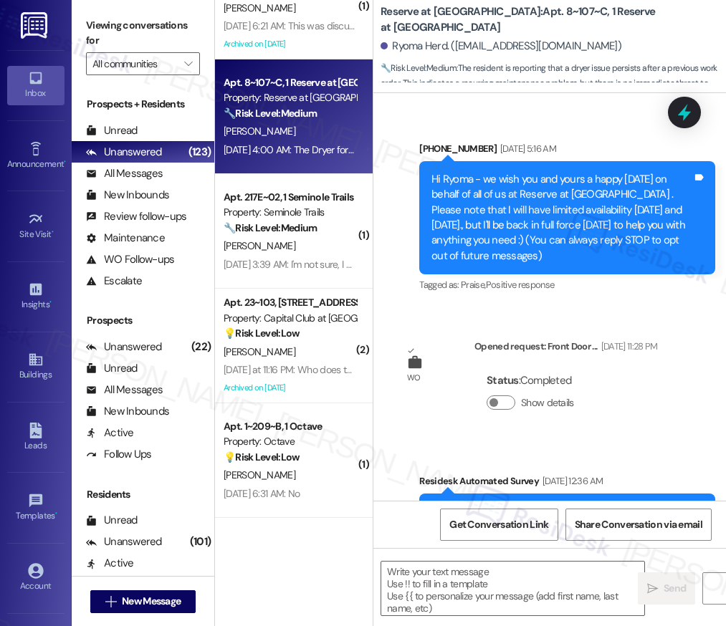
scroll to position [538, 0]
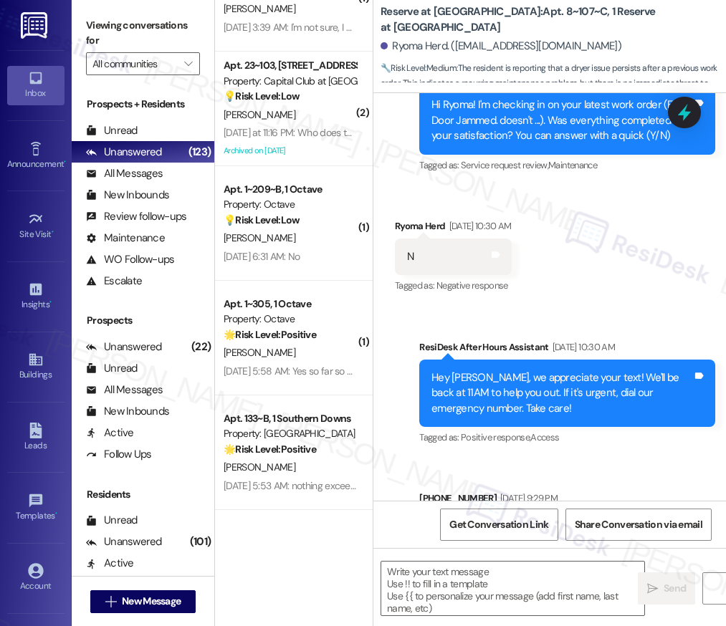
type textarea "Fetching suggested responses. Please feel free to read through the conversation…"
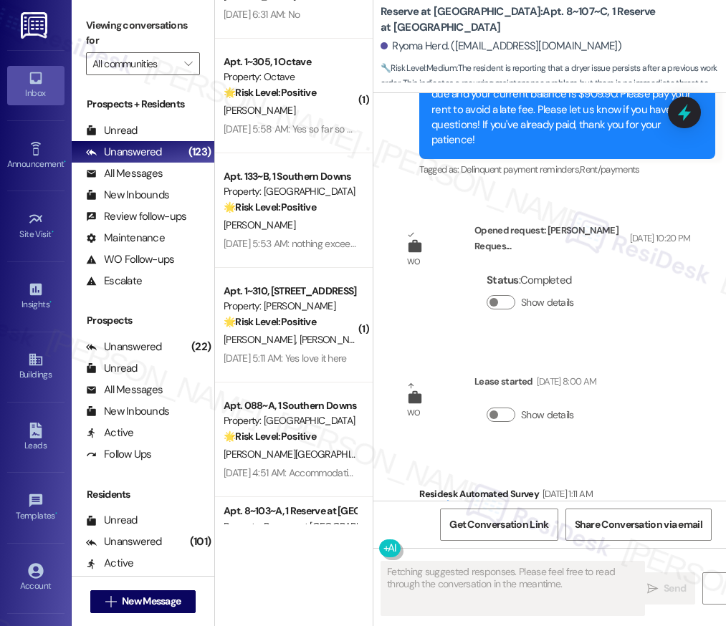
scroll to position [2408, 0]
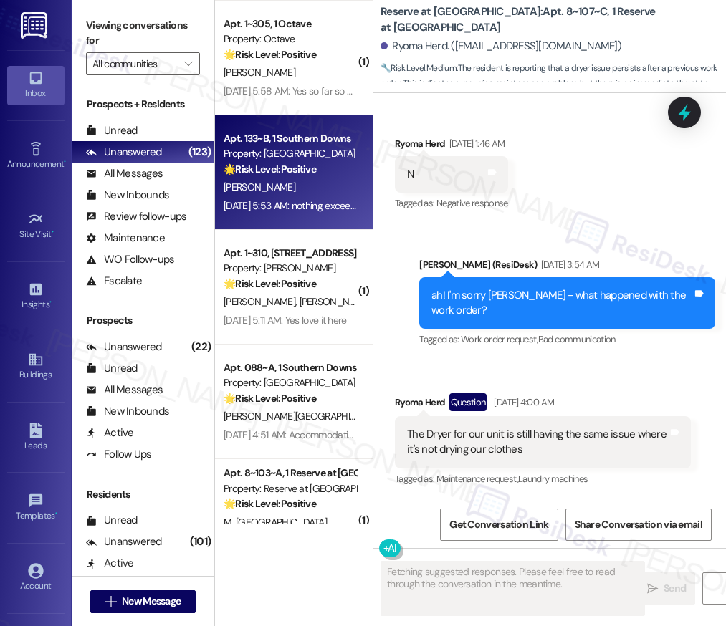
click at [298, 228] on div "Apt. 133~B, 1 Southern Downs Property: Southern Downs 🌟 Risk Level: Positive Th…" at bounding box center [294, 172] width 158 height 115
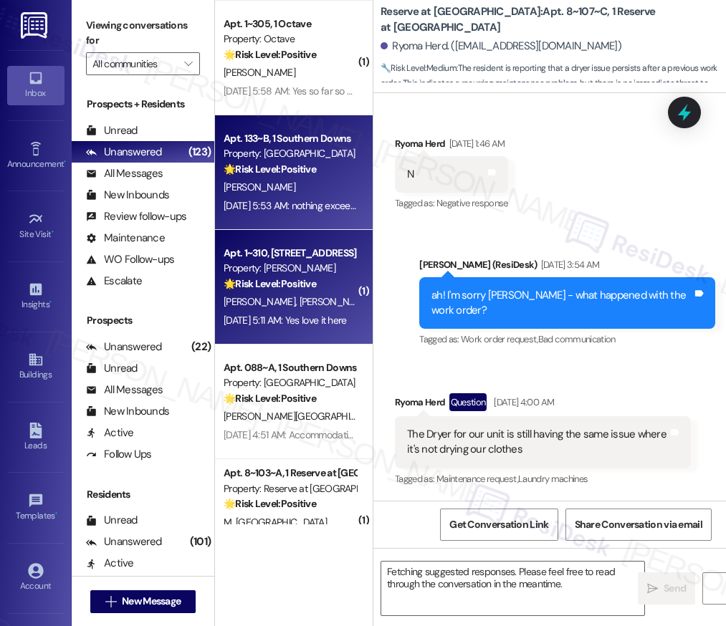
click at [304, 328] on div "[DATE] 5:11 AM: Yes love it here [DATE] 5:11 AM: Yes love it here" at bounding box center [289, 321] width 135 height 18
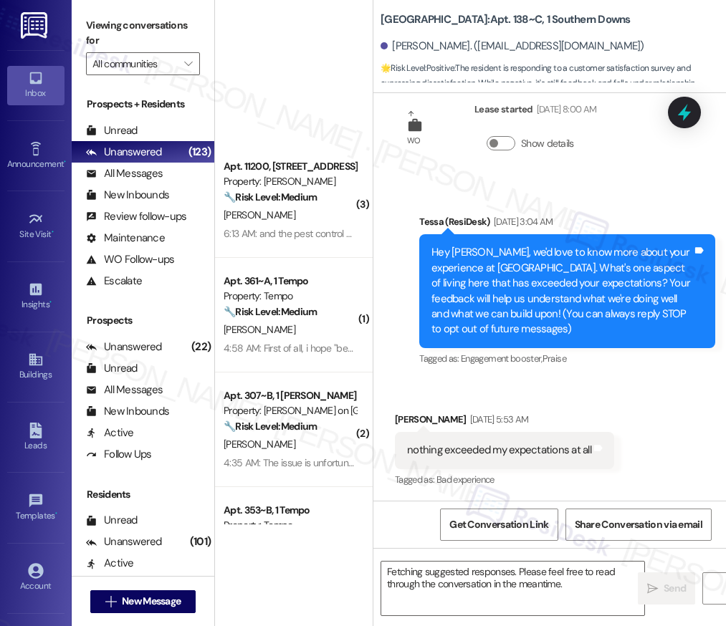
scroll to position [389, 0]
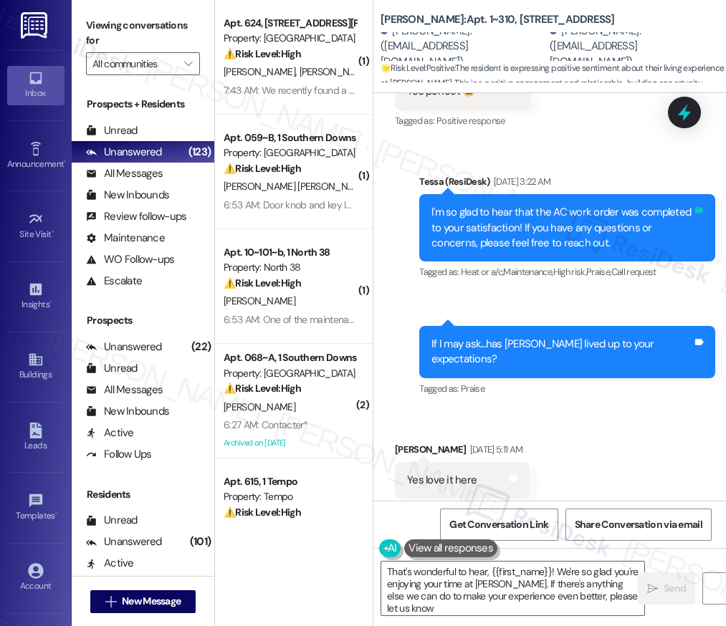
type textarea "That's wonderful to hear, {{first_name}}! We're so glad you're enjoying your ti…"
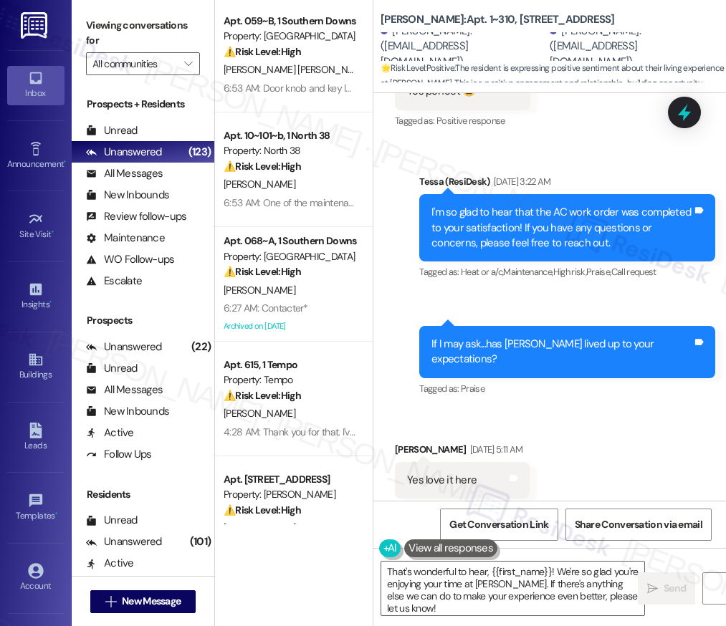
click at [305, 373] on div "Apt. 624, [STREET_ADDRESS][PERSON_NAME] Property: Bella Vista ⚠️ Risk Level: Hi…" at bounding box center [294, 262] width 158 height 525
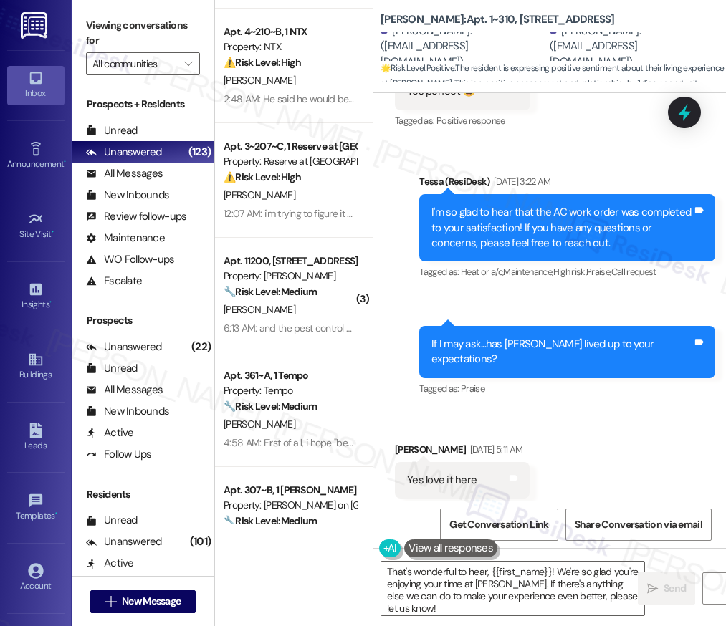
click at [305, 328] on div "Apt. 615, 1 Tempo Property: Tempo ⚠️ Risk Level: High The resident is now expre…" at bounding box center [294, 262] width 158 height 525
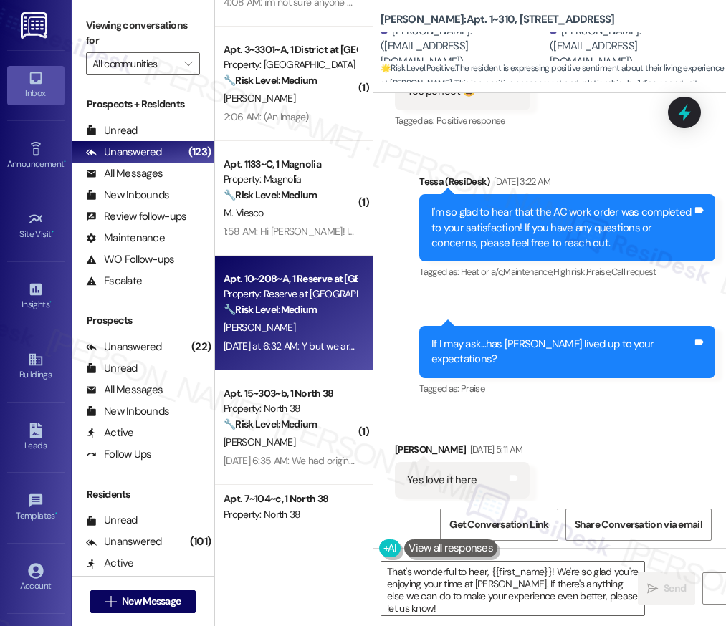
click at [320, 356] on div "Apt. 10~208~A, 1 Reserve at [GEOGRAPHIC_DATA] Property: Reserve at [GEOGRAPHIC_…" at bounding box center [294, 313] width 158 height 115
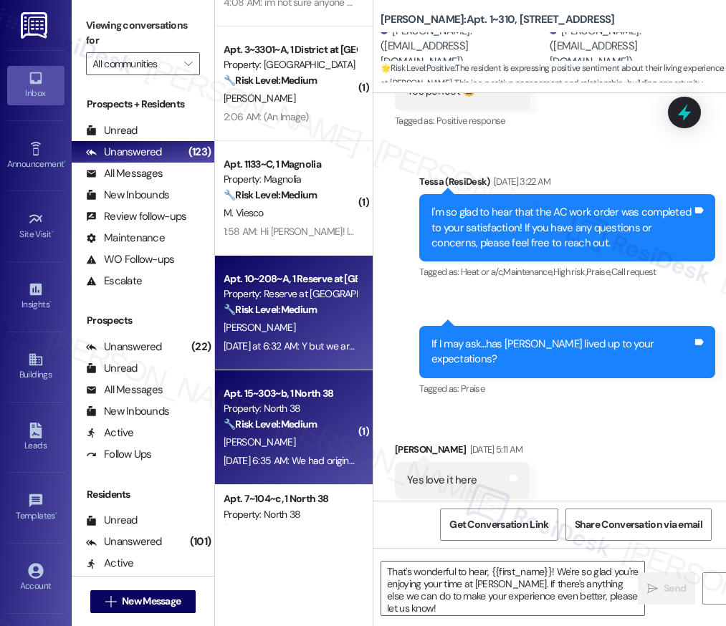
click at [336, 418] on div "🔧 Risk Level: Medium The resident reports that a previous maintenance request r…" at bounding box center [290, 424] width 133 height 15
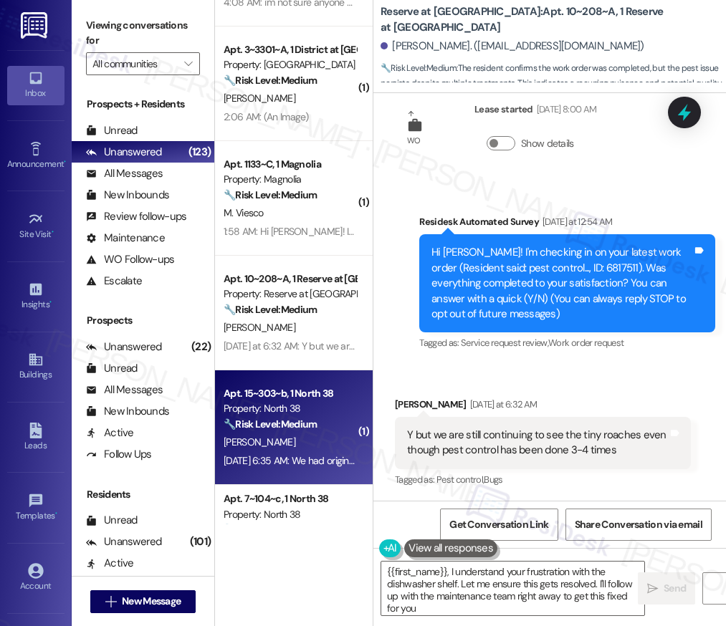
type textarea "{{first_name}}, I understand your frustration with the dishwasher shelf. Let me…"
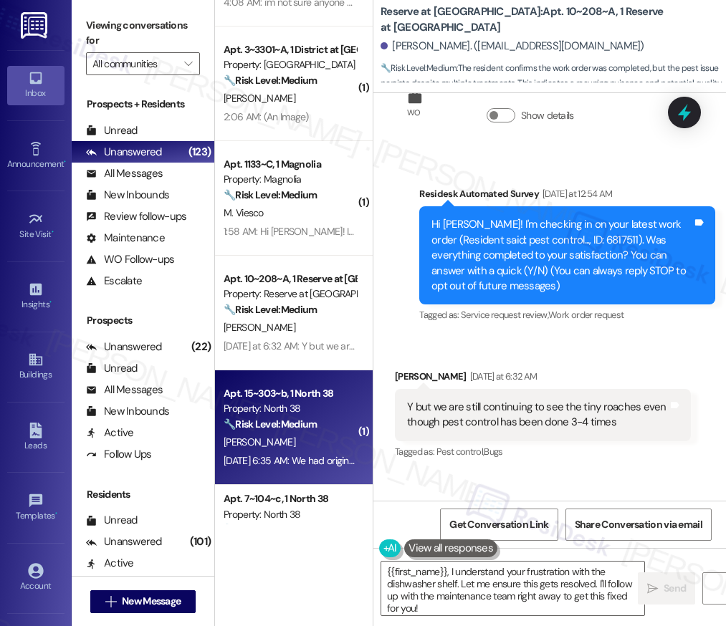
scroll to position [198, 0]
